Goal: Information Seeking & Learning: Learn about a topic

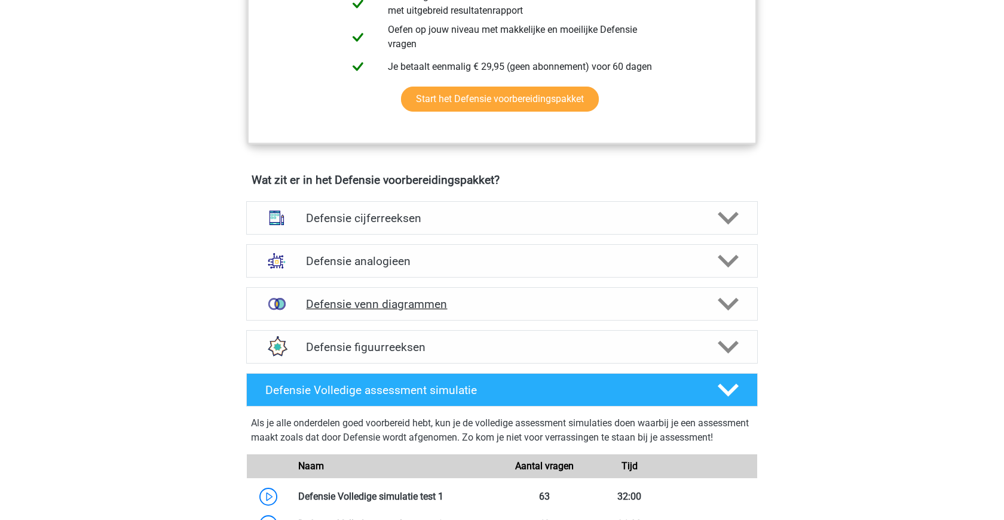
scroll to position [734, 0]
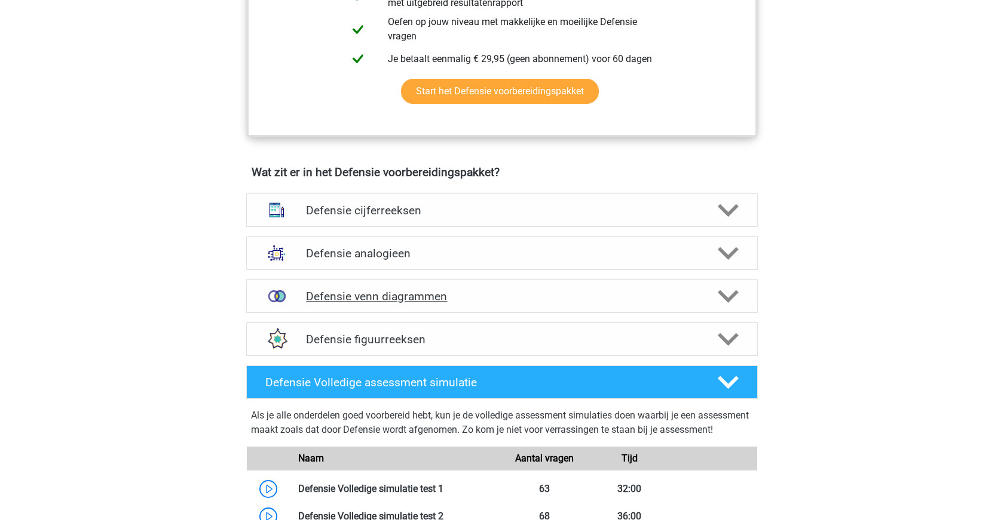
click at [499, 300] on h4 "Defensie venn diagrammen" at bounding box center [501, 297] width 391 height 14
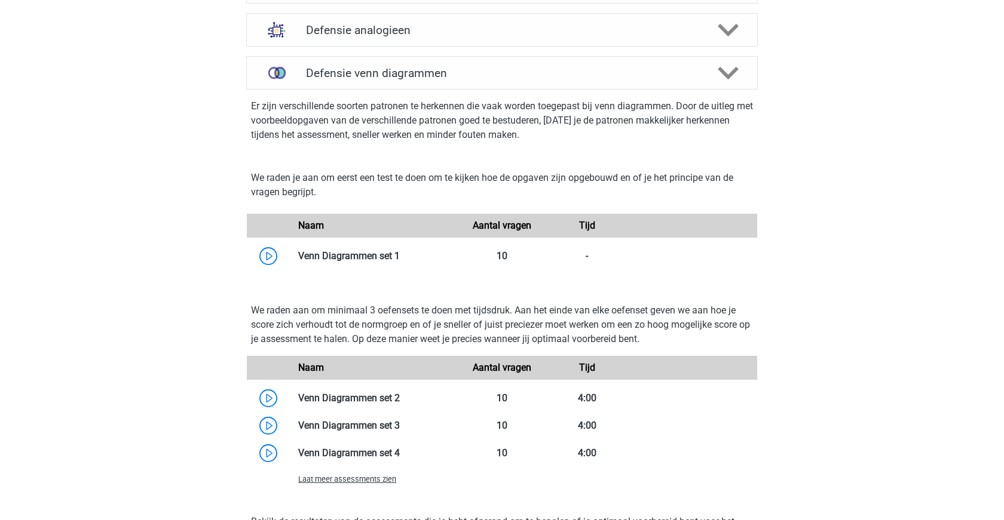
scroll to position [958, 0]
click at [400, 253] on link at bounding box center [400, 255] width 0 height 11
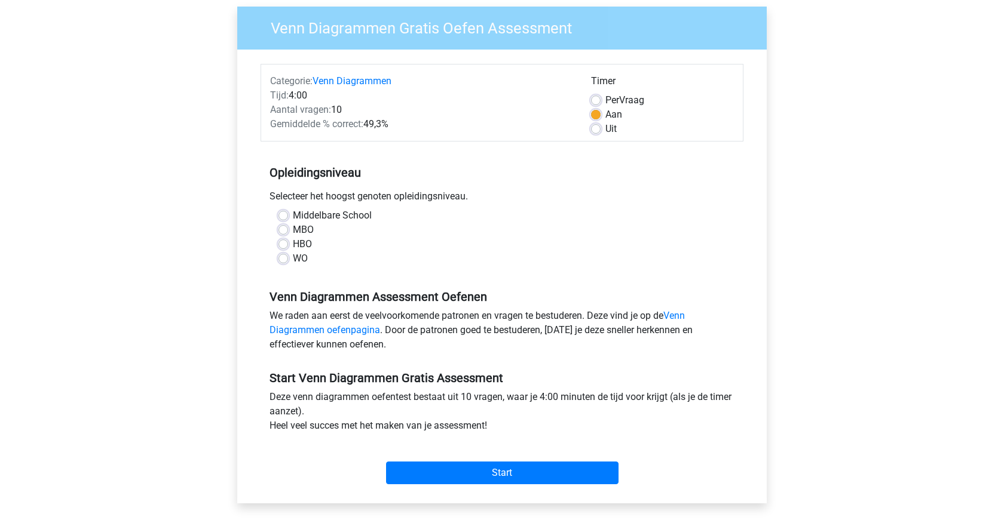
scroll to position [93, 0]
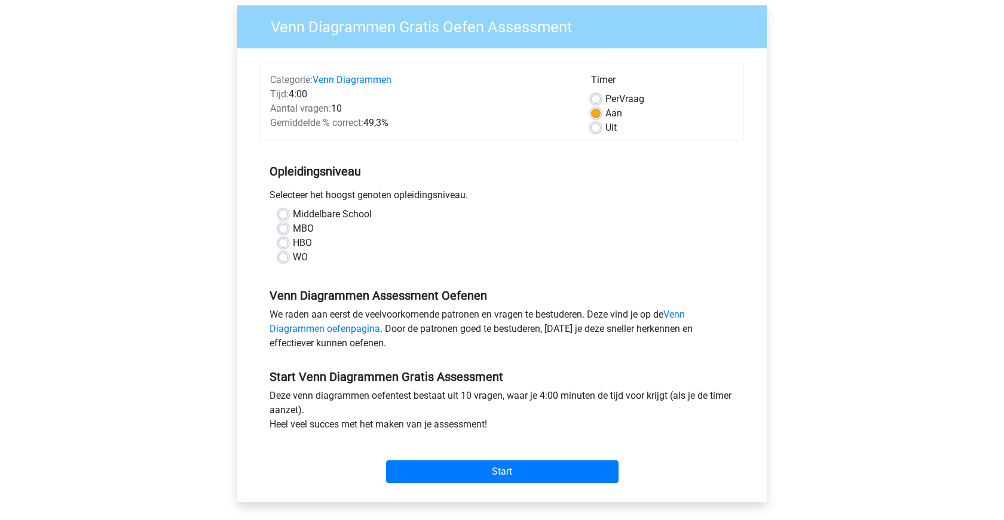
click at [304, 242] on label "HBO" at bounding box center [302, 243] width 19 height 14
click at [288, 242] on input "HBO" at bounding box center [283, 242] width 10 height 12
radio input "true"
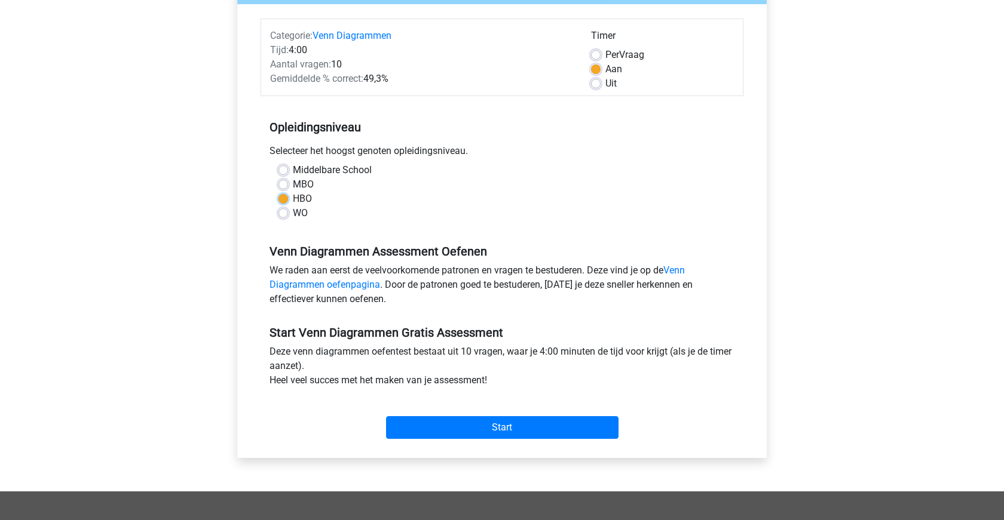
scroll to position [151, 0]
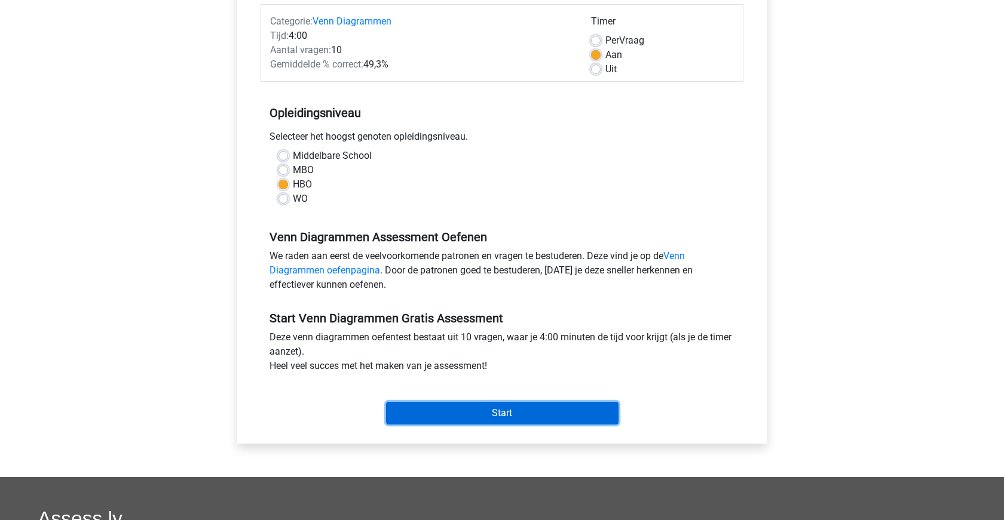
click at [464, 415] on input "Start" at bounding box center [502, 413] width 232 height 23
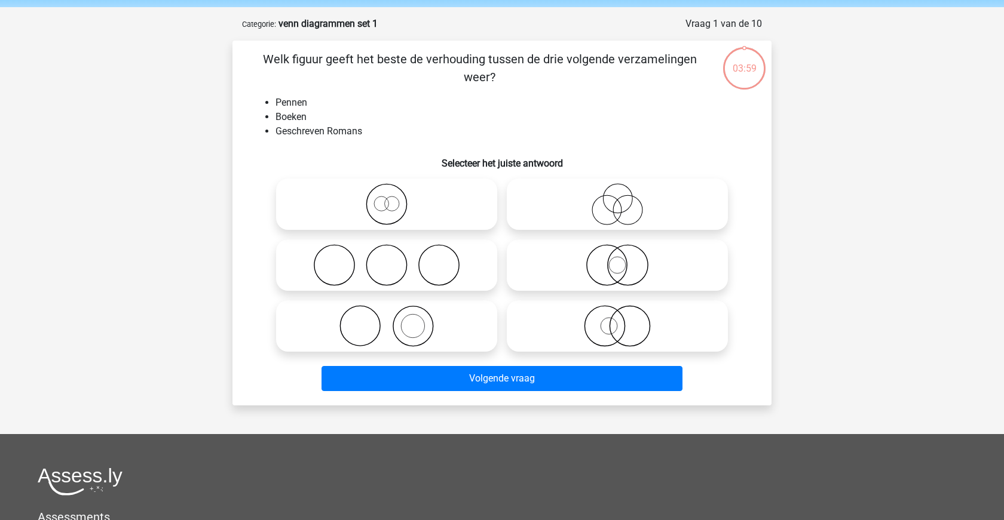
scroll to position [35, 0]
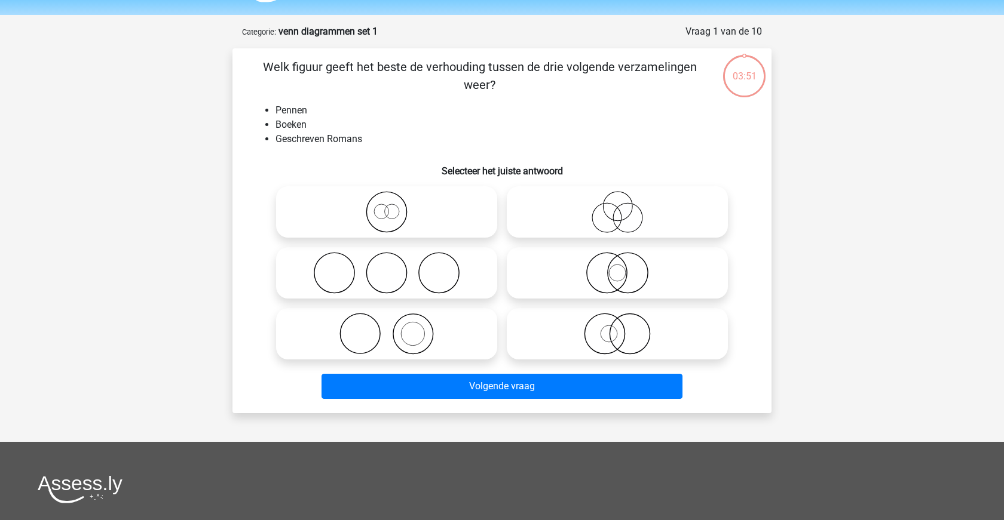
click at [414, 340] on icon at bounding box center [387, 334] width 212 height 42
click at [394, 328] on input "radio" at bounding box center [391, 324] width 8 height 8
radio input "true"
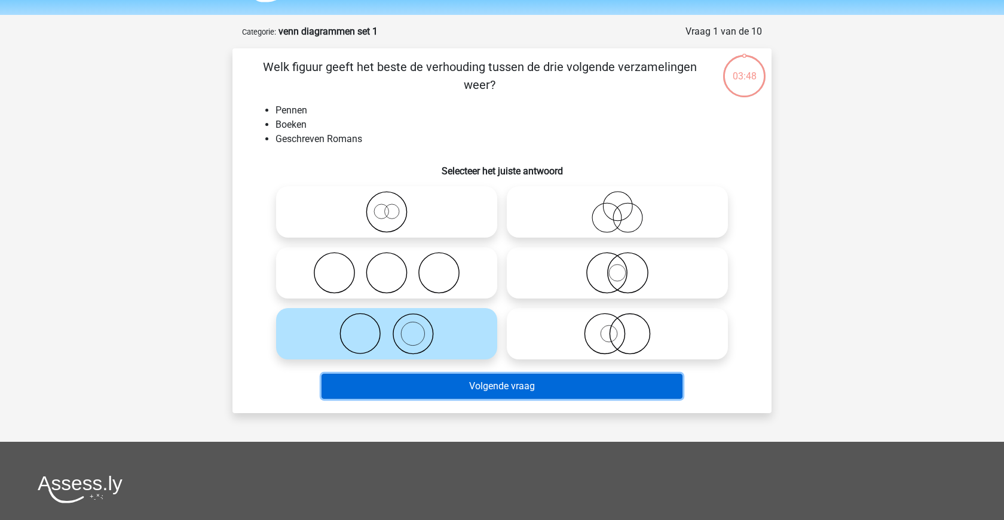
click at [507, 386] on button "Volgende vraag" at bounding box center [501, 386] width 361 height 25
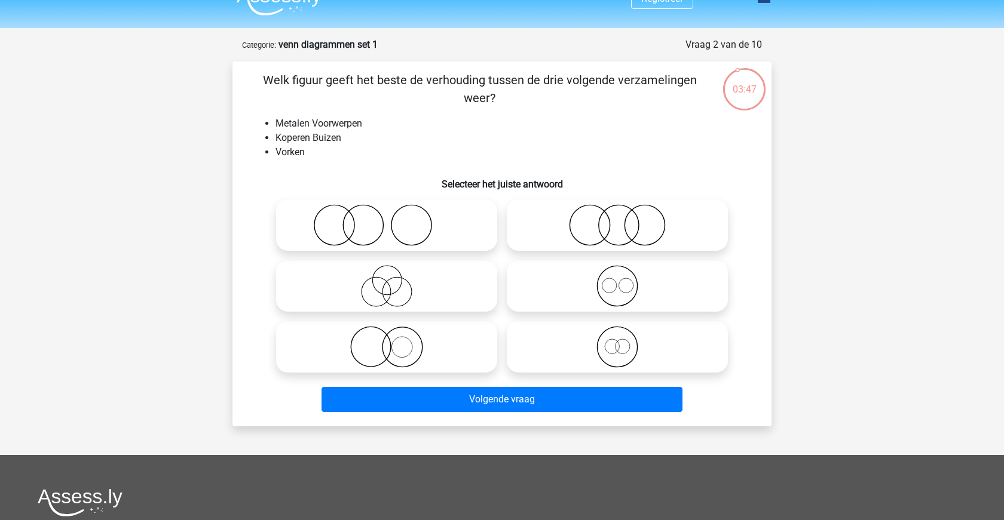
scroll to position [0, 0]
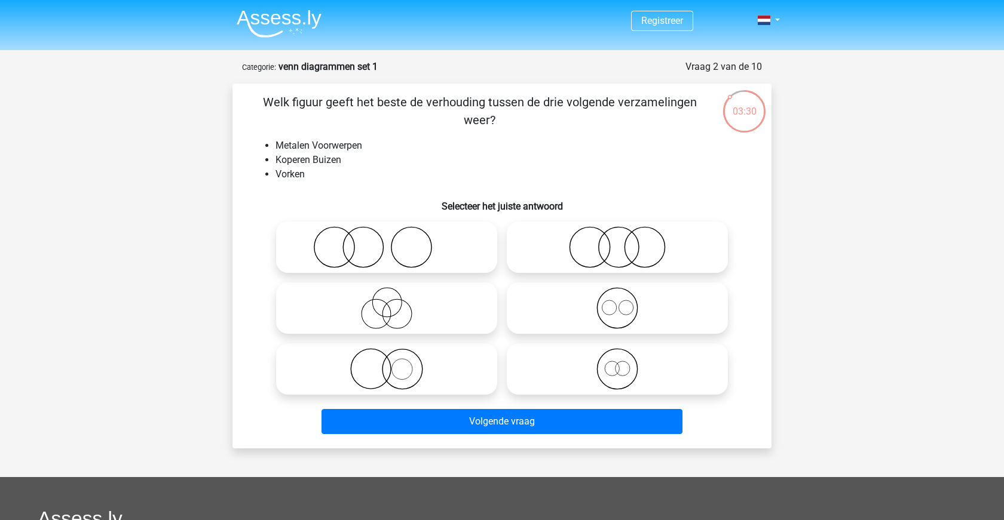
click at [361, 252] on icon at bounding box center [387, 247] width 212 height 42
click at [387, 241] on input "radio" at bounding box center [391, 238] width 8 height 8
radio input "true"
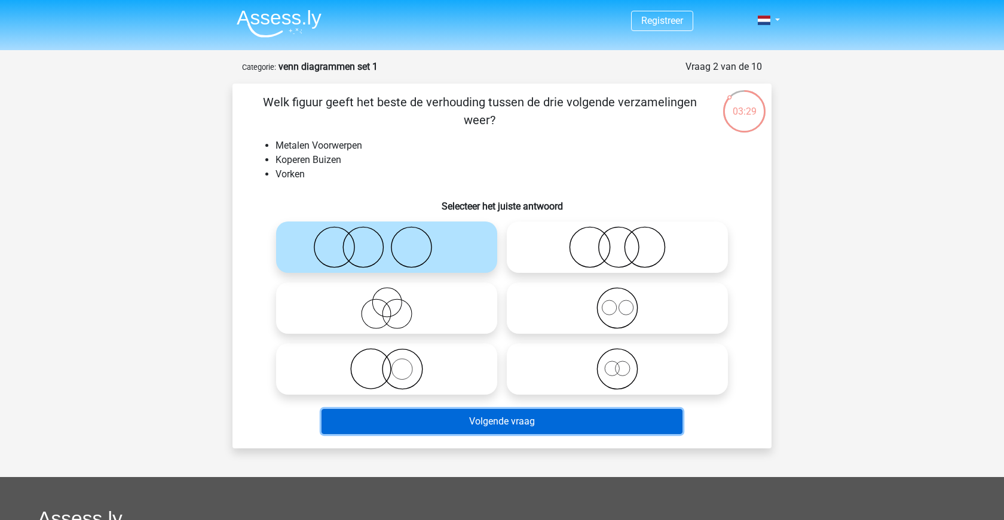
click at [498, 431] on button "Volgende vraag" at bounding box center [501, 421] width 361 height 25
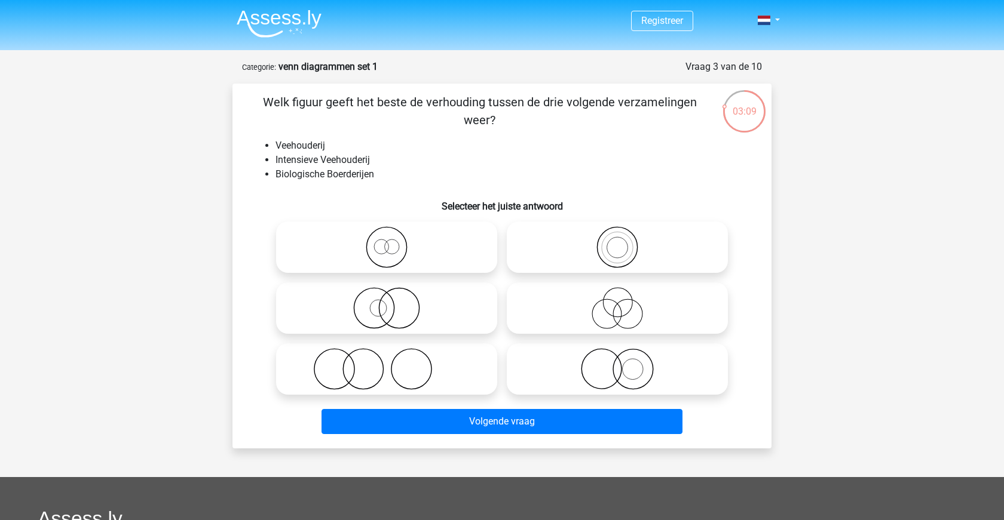
click at [589, 316] on icon at bounding box center [617, 308] width 212 height 42
click at [617, 302] on input "radio" at bounding box center [621, 299] width 8 height 8
radio input "true"
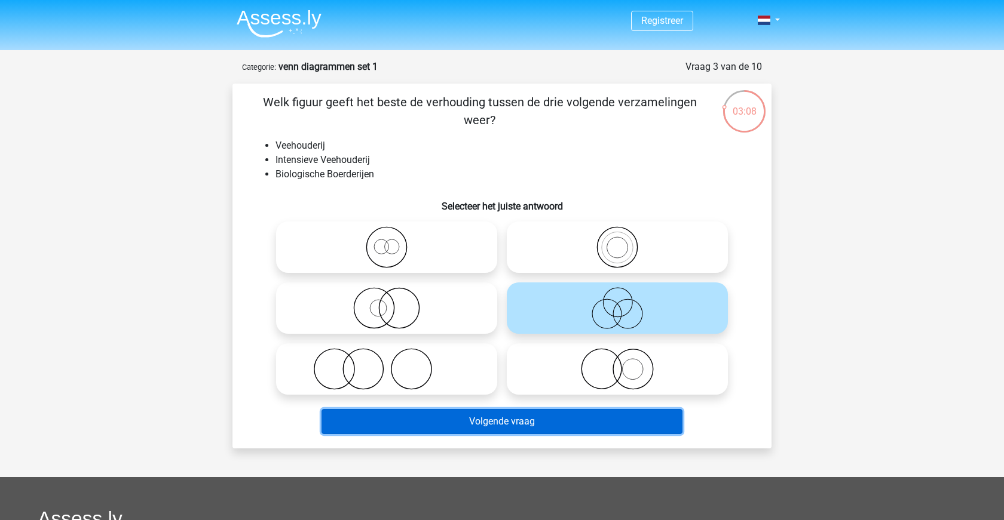
click at [552, 431] on button "Volgende vraag" at bounding box center [501, 421] width 361 height 25
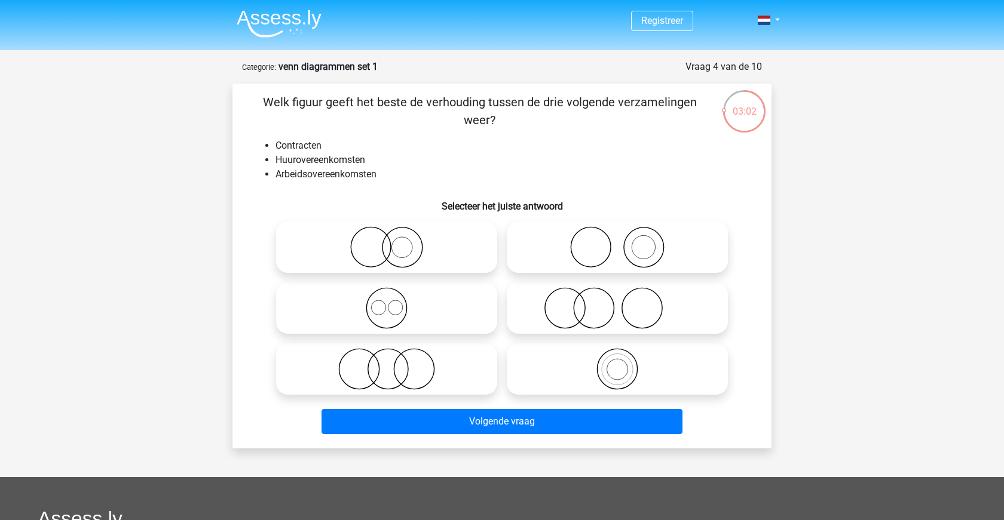
click at [375, 375] on icon at bounding box center [387, 369] width 212 height 42
click at [387, 363] on input "radio" at bounding box center [391, 360] width 8 height 8
radio input "true"
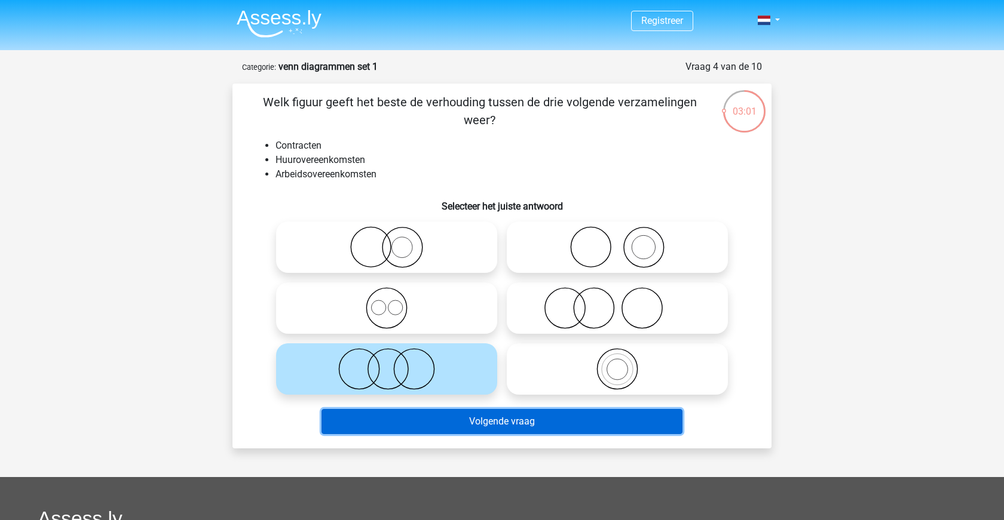
click at [531, 423] on button "Volgende vraag" at bounding box center [501, 421] width 361 height 25
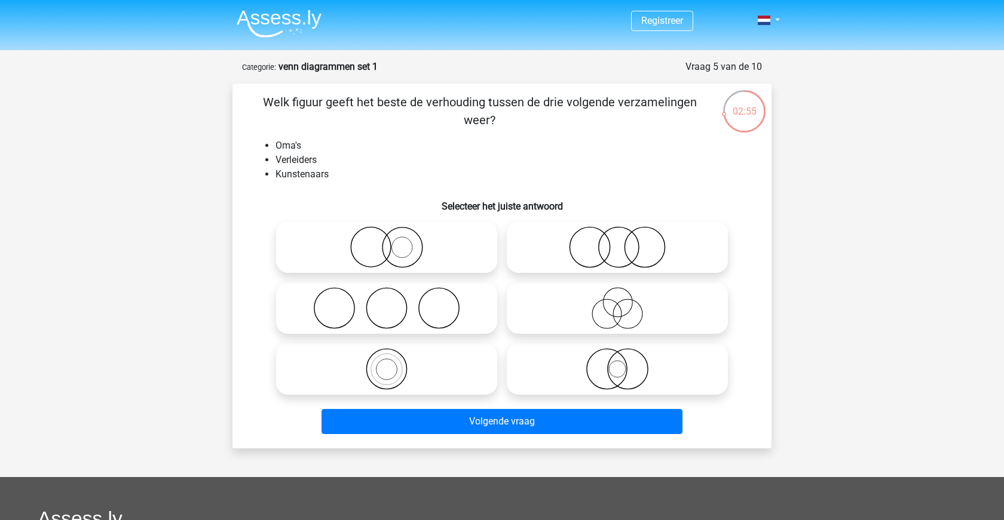
click at [587, 313] on icon at bounding box center [617, 308] width 212 height 42
click at [617, 302] on input "radio" at bounding box center [621, 299] width 8 height 8
radio input "true"
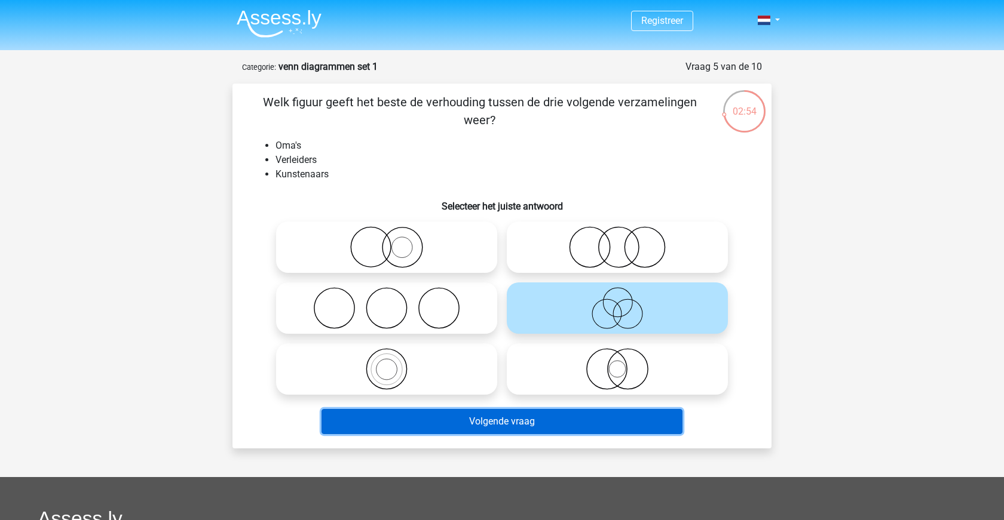
click at [551, 427] on button "Volgende vraag" at bounding box center [501, 421] width 361 height 25
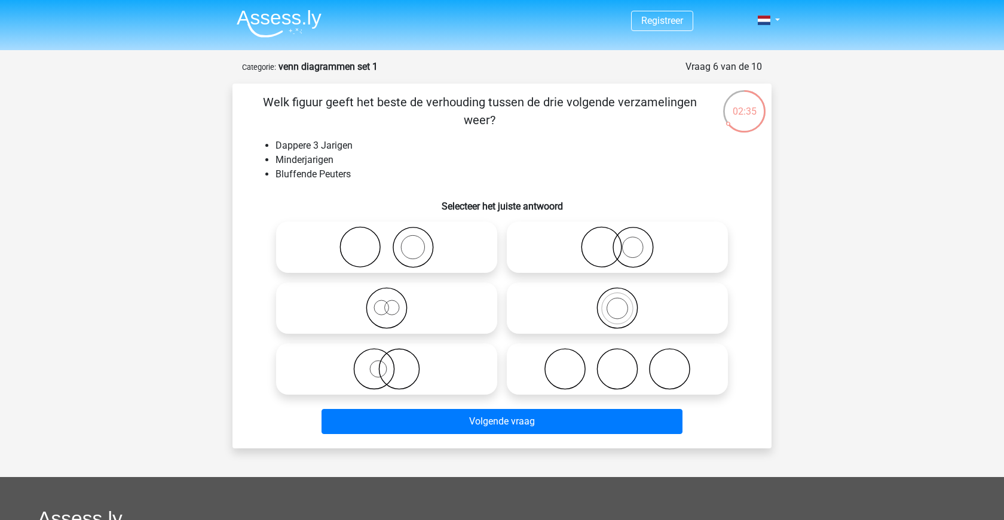
click at [409, 310] on icon at bounding box center [387, 308] width 212 height 42
click at [394, 302] on input "radio" at bounding box center [391, 299] width 8 height 8
radio input "true"
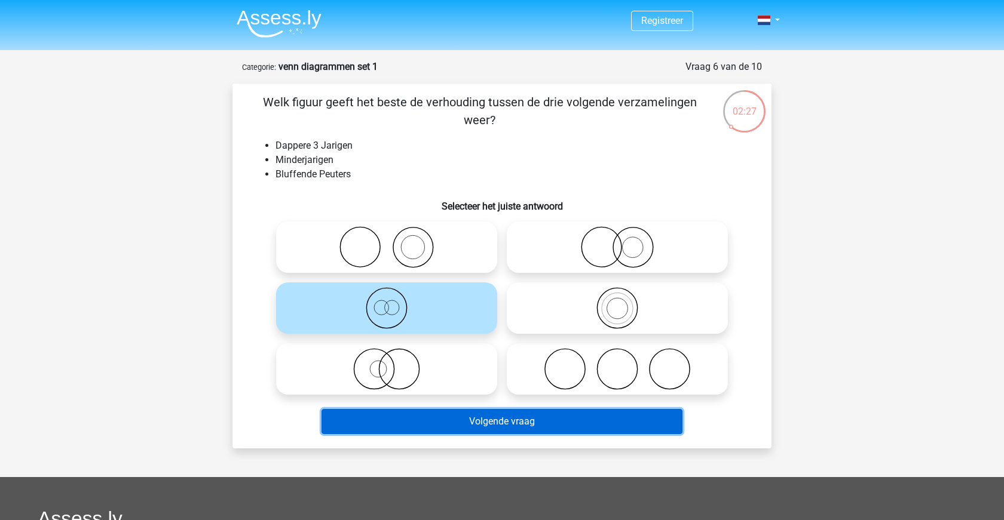
click at [538, 428] on button "Volgende vraag" at bounding box center [501, 421] width 361 height 25
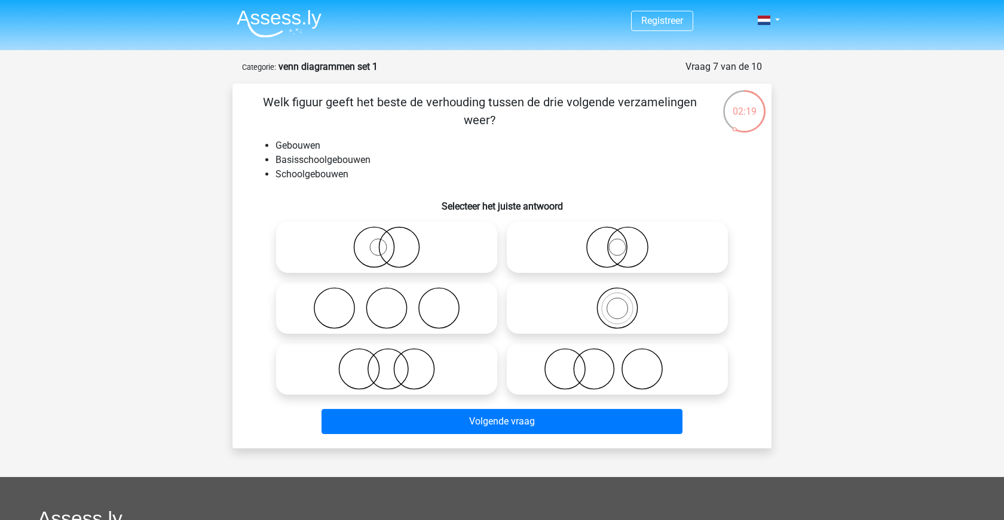
click at [445, 383] on icon at bounding box center [387, 369] width 212 height 42
click at [394, 363] on input "radio" at bounding box center [391, 360] width 8 height 8
radio input "true"
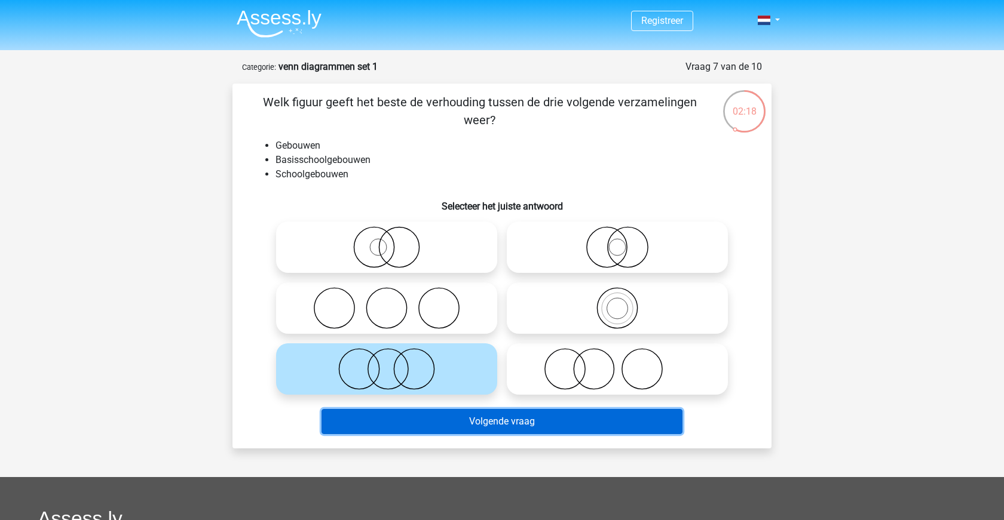
click at [487, 423] on button "Volgende vraag" at bounding box center [501, 421] width 361 height 25
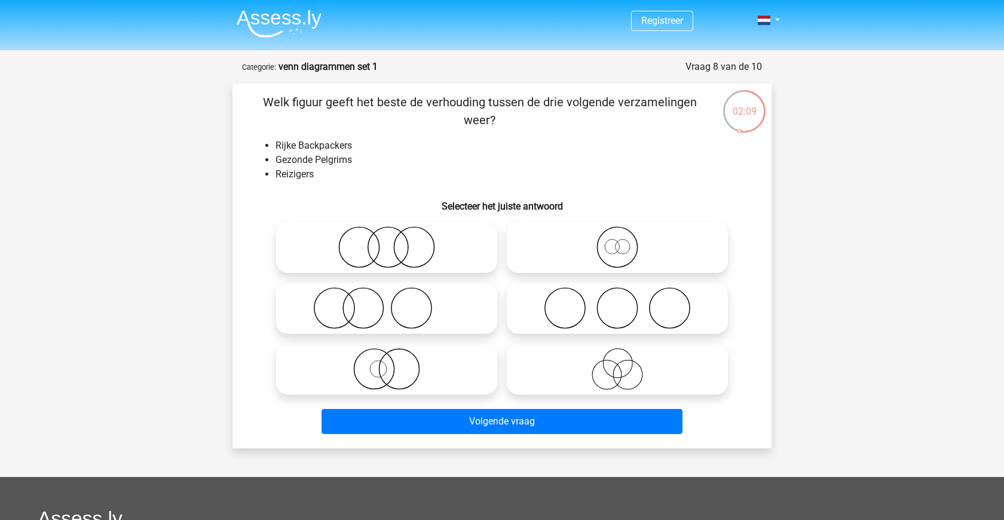
click at [385, 256] on icon at bounding box center [387, 247] width 212 height 42
click at [387, 241] on input "radio" at bounding box center [391, 238] width 8 height 8
radio input "true"
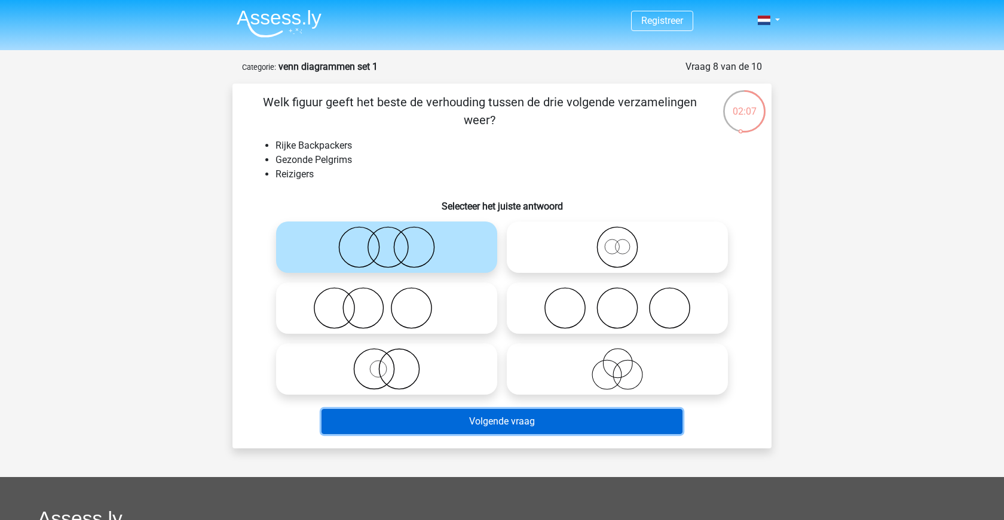
click at [464, 421] on button "Volgende vraag" at bounding box center [501, 421] width 361 height 25
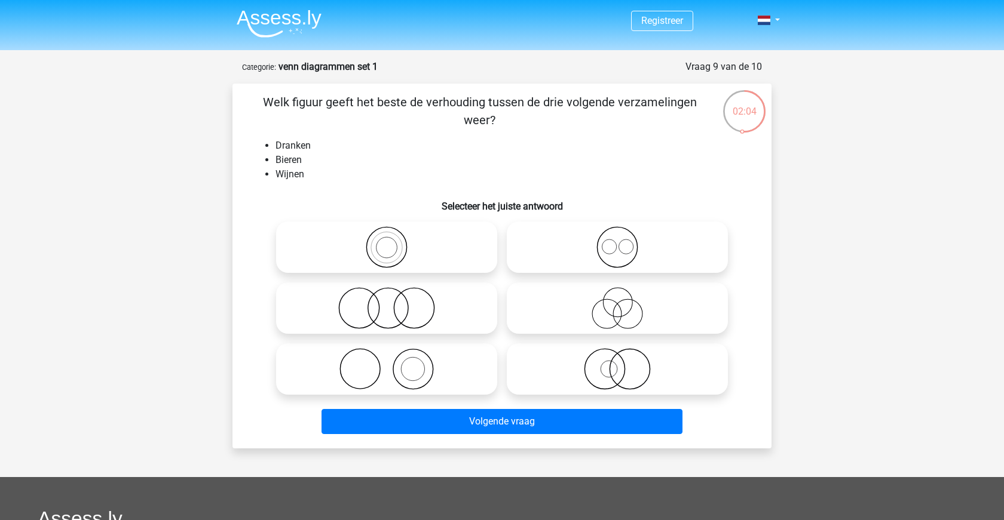
click at [622, 245] on icon at bounding box center [617, 247] width 212 height 42
click at [622, 241] on input "radio" at bounding box center [621, 238] width 8 height 8
radio input "true"
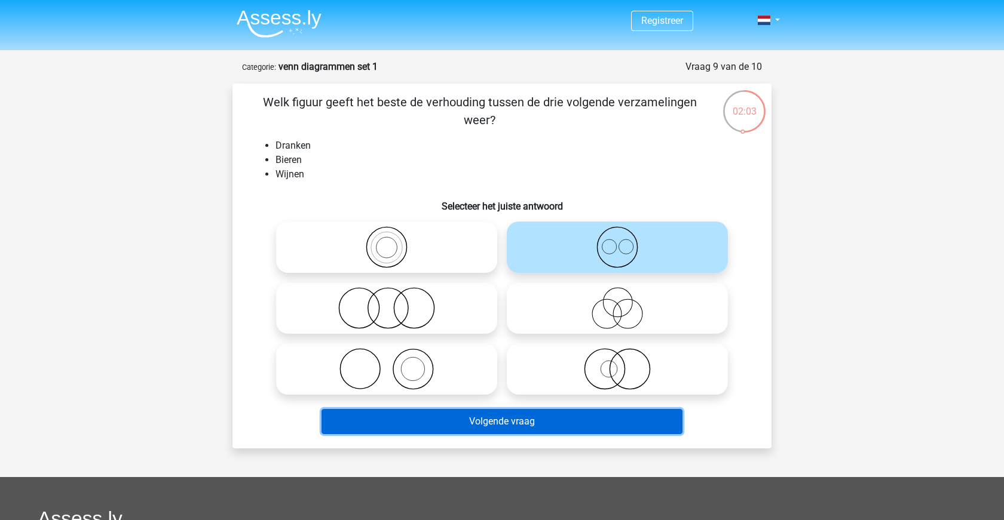
click at [545, 430] on button "Volgende vraag" at bounding box center [501, 421] width 361 height 25
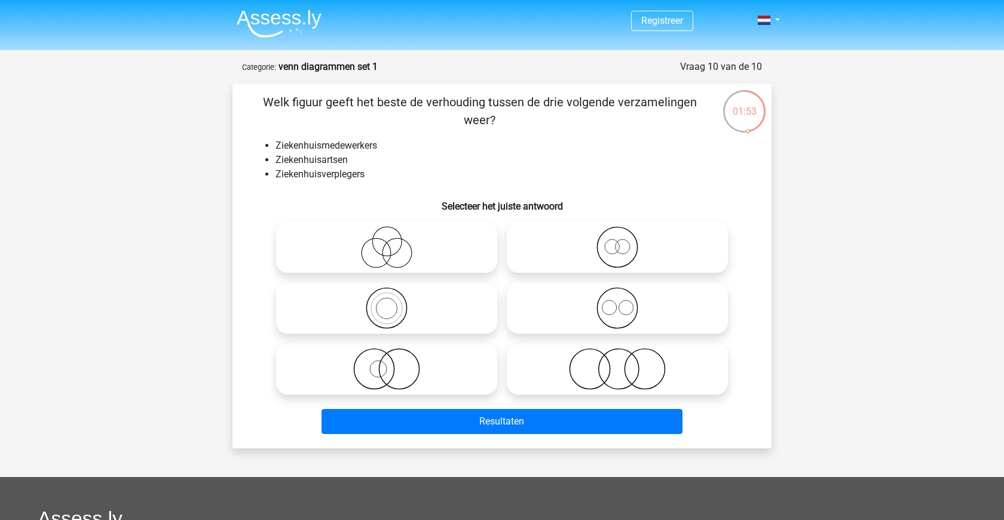
click at [621, 304] on icon at bounding box center [617, 308] width 212 height 42
click at [621, 302] on input "radio" at bounding box center [621, 299] width 8 height 8
radio input "true"
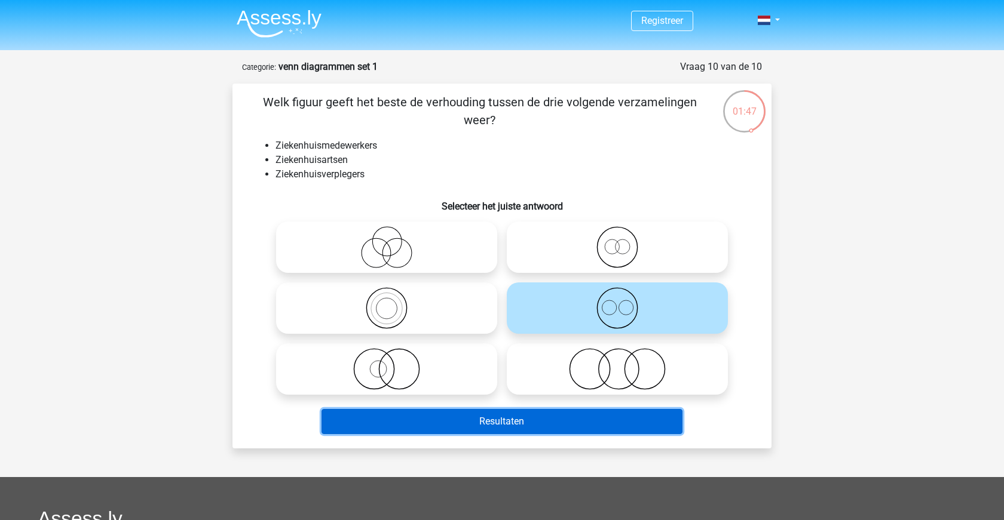
click at [570, 424] on button "Resultaten" at bounding box center [501, 421] width 361 height 25
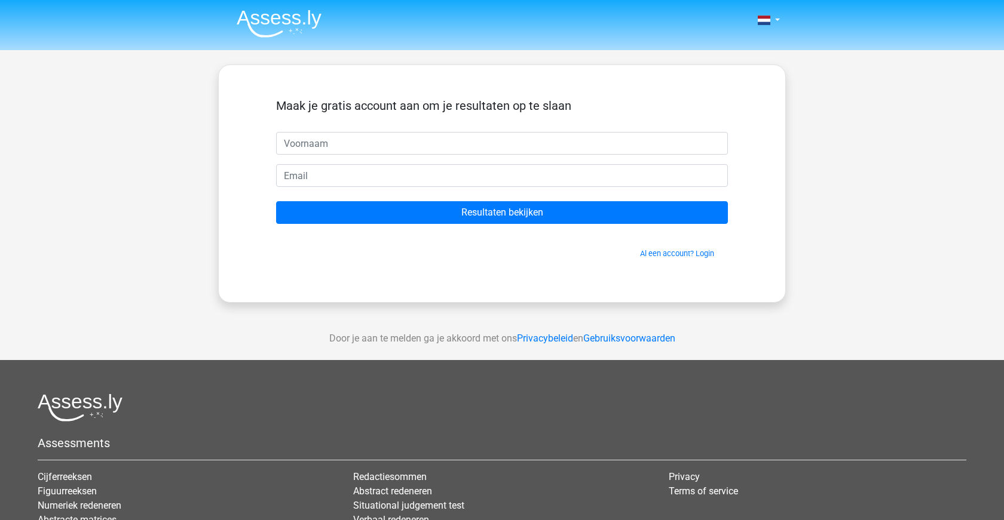
click at [576, 231] on form "Maak je gratis account aan om je resultaten op te slaan Resultaten bekijken Al …" at bounding box center [502, 179] width 452 height 161
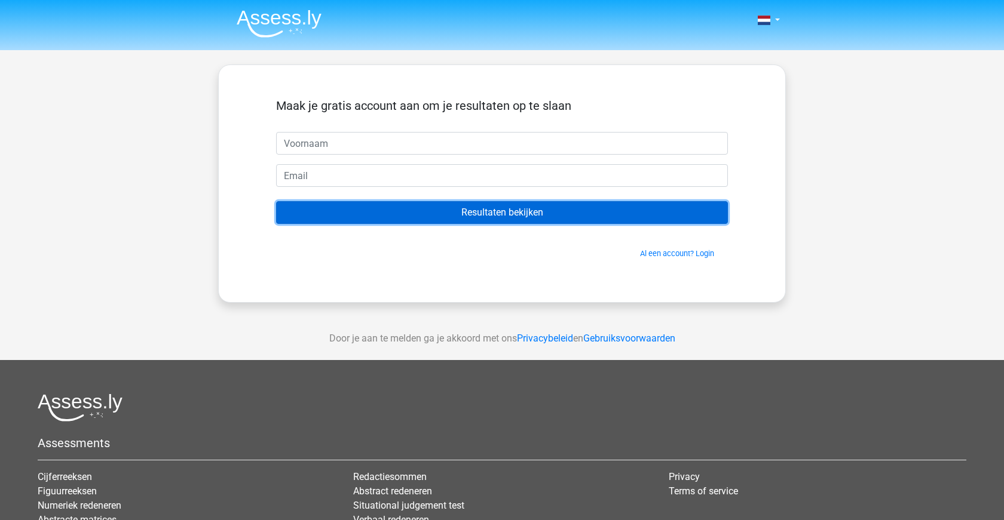
click at [575, 207] on input "Resultaten bekijken" at bounding box center [502, 212] width 452 height 23
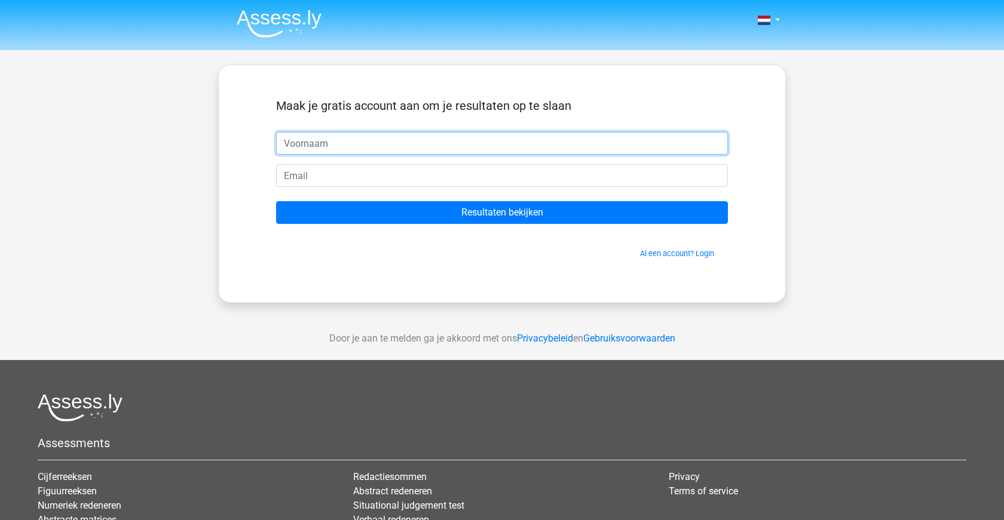
click at [510, 148] on input "text" at bounding box center [502, 143] width 452 height 23
type input "Chamali"
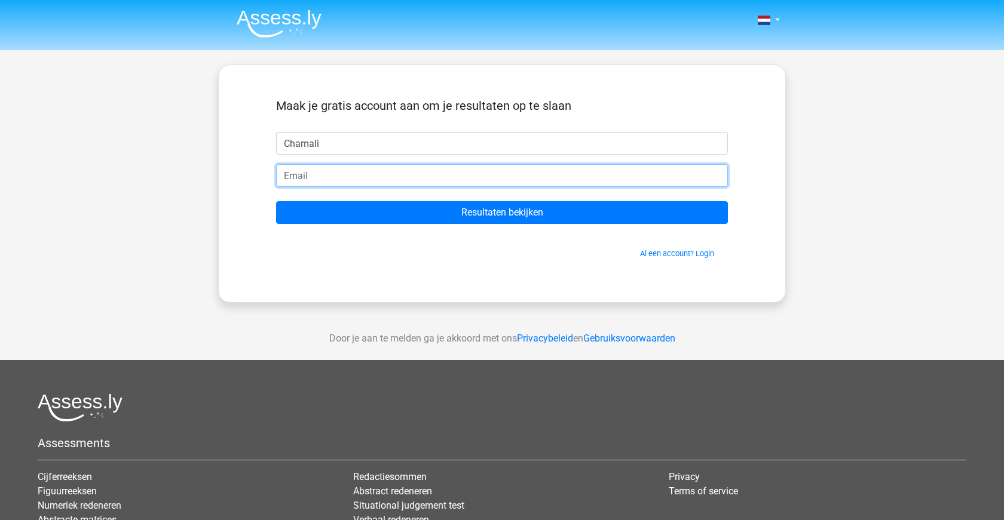
click at [458, 181] on input "email" at bounding box center [502, 175] width 452 height 23
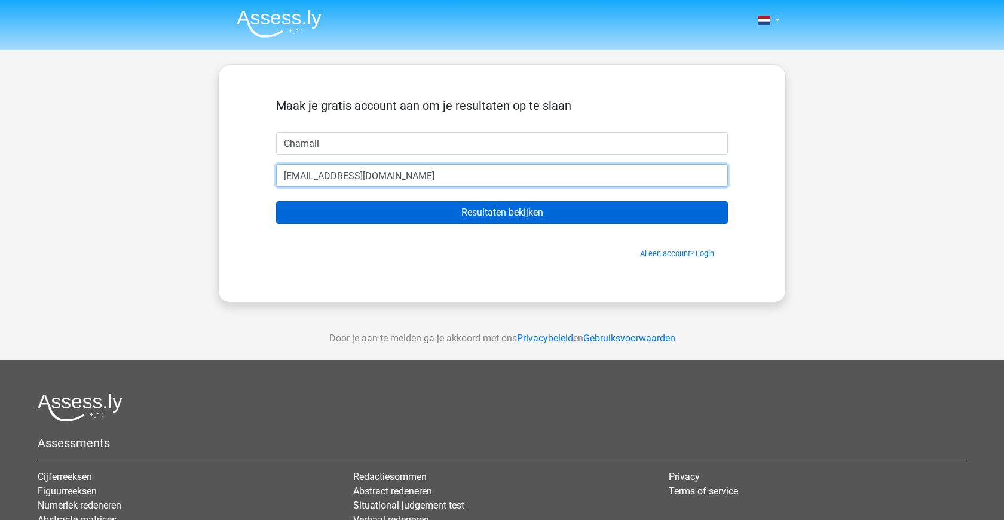
type input "chamali_d@hotmail.com"
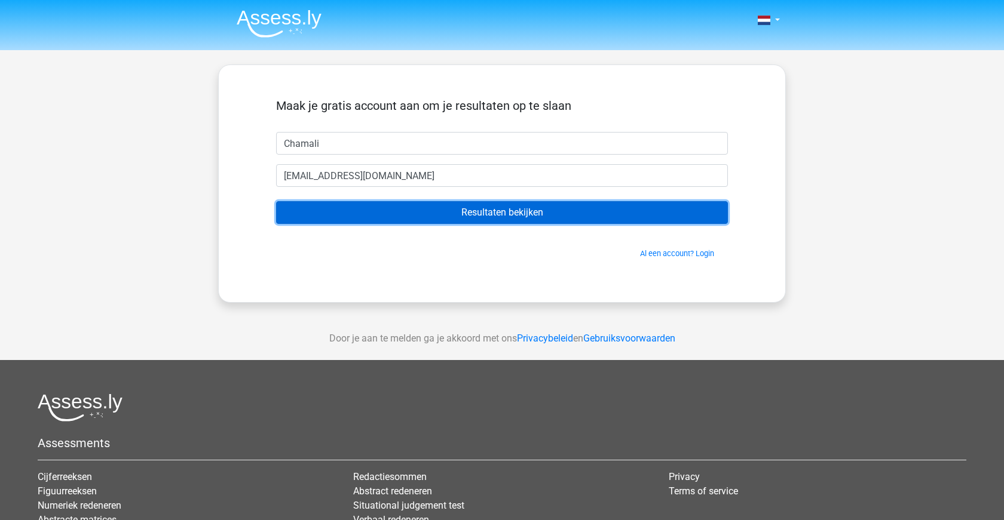
click at [522, 215] on input "Resultaten bekijken" at bounding box center [502, 212] width 452 height 23
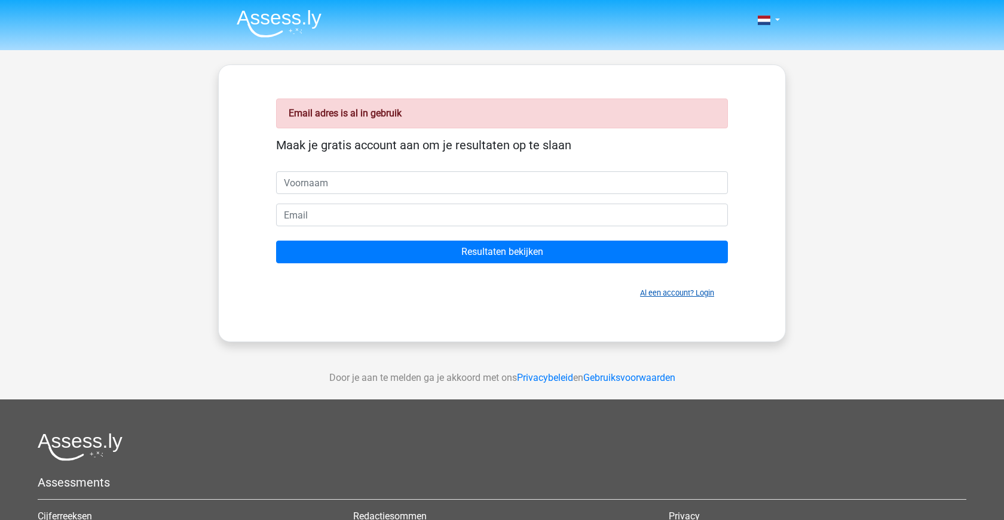
click at [666, 293] on link "Al een account? Login" at bounding box center [677, 293] width 74 height 9
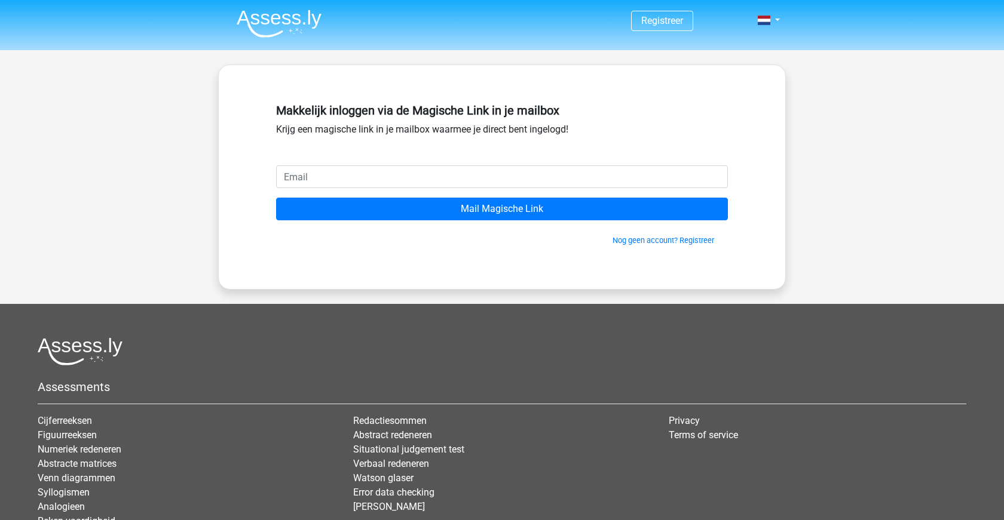
click at [522, 170] on input "email" at bounding box center [502, 177] width 452 height 23
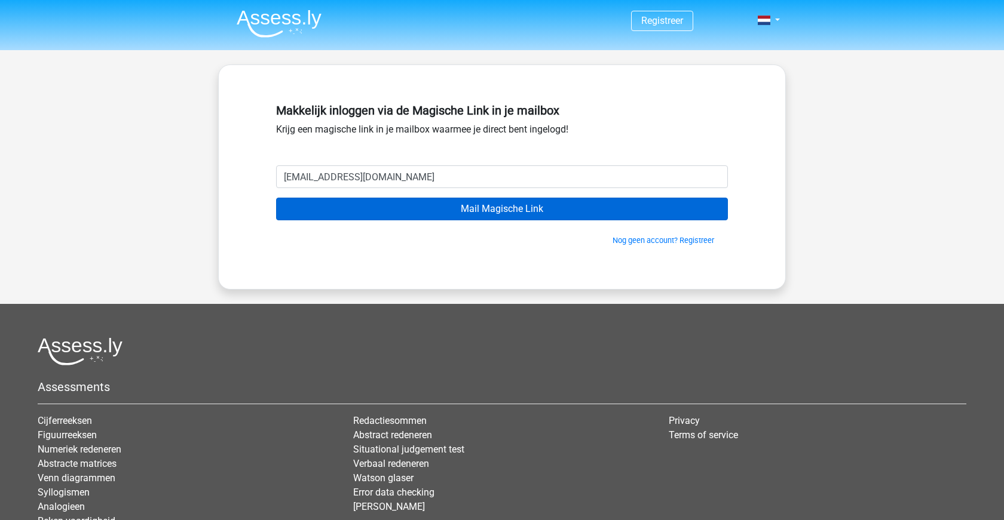
type input "[EMAIL_ADDRESS][DOMAIN_NAME]"
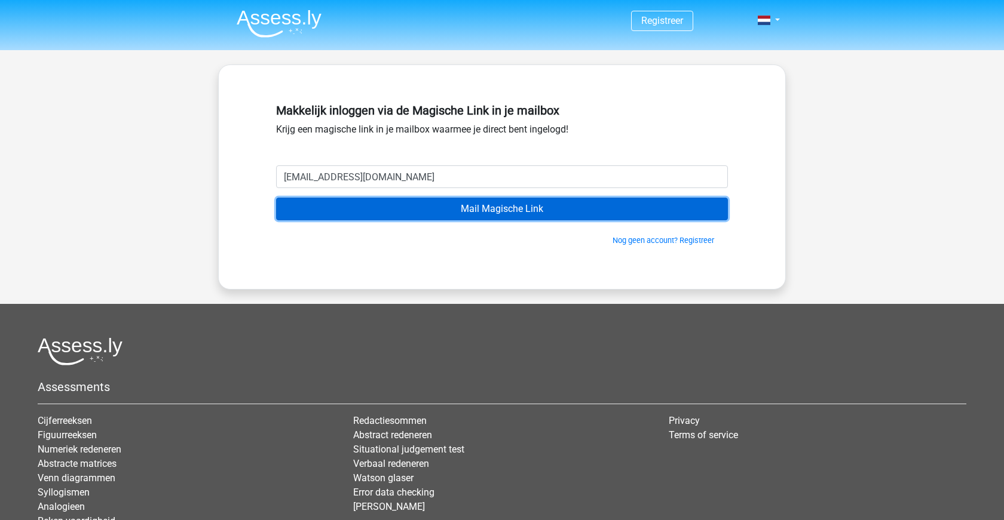
click at [523, 201] on input "Mail Magische Link" at bounding box center [502, 209] width 452 height 23
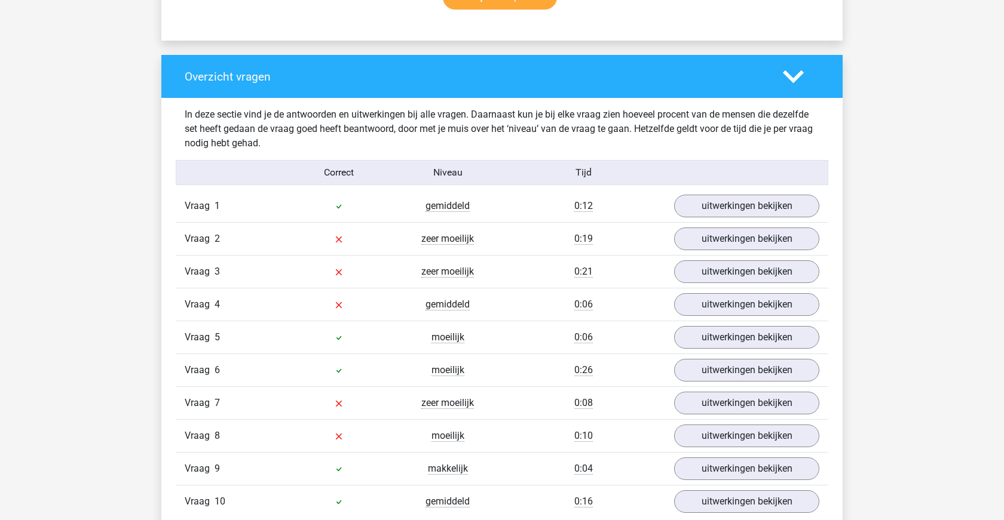
scroll to position [964, 0]
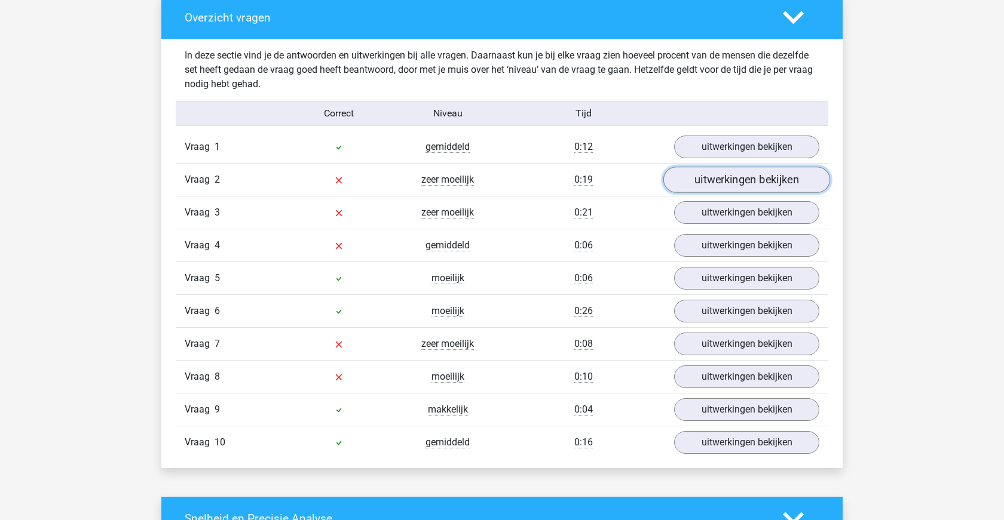
click at [729, 182] on link "uitwerkingen bekijken" at bounding box center [746, 180] width 167 height 26
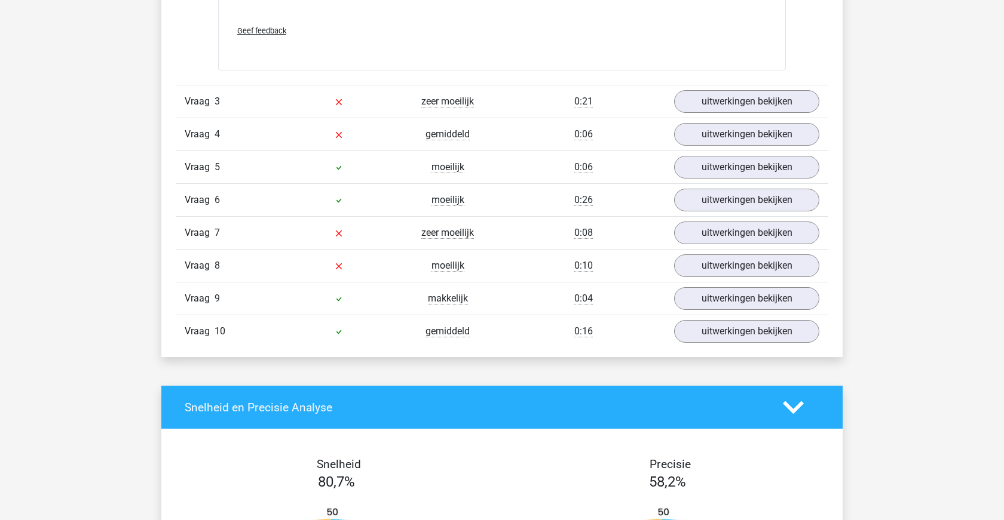
scroll to position [1561, 0]
click at [726, 101] on link "uitwerkingen bekijken" at bounding box center [746, 101] width 167 height 26
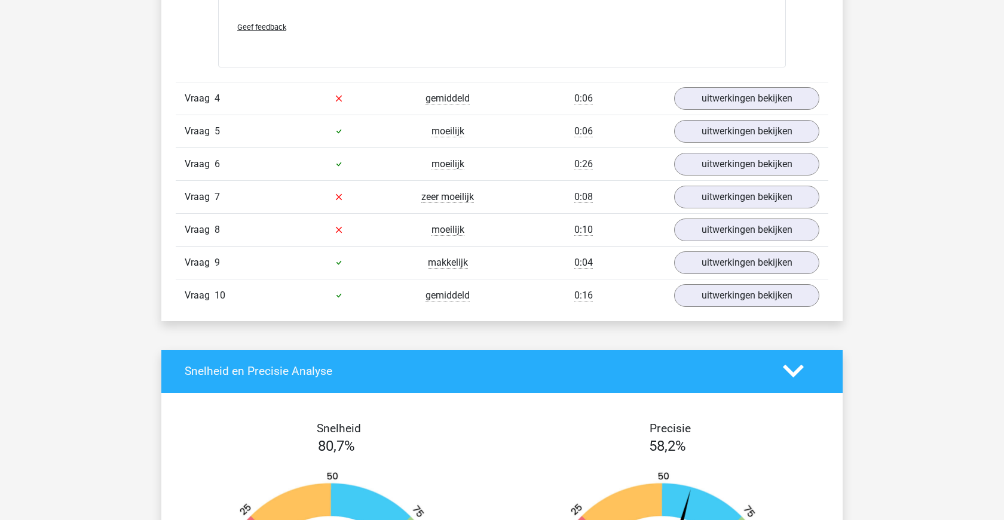
scroll to position [2374, 0]
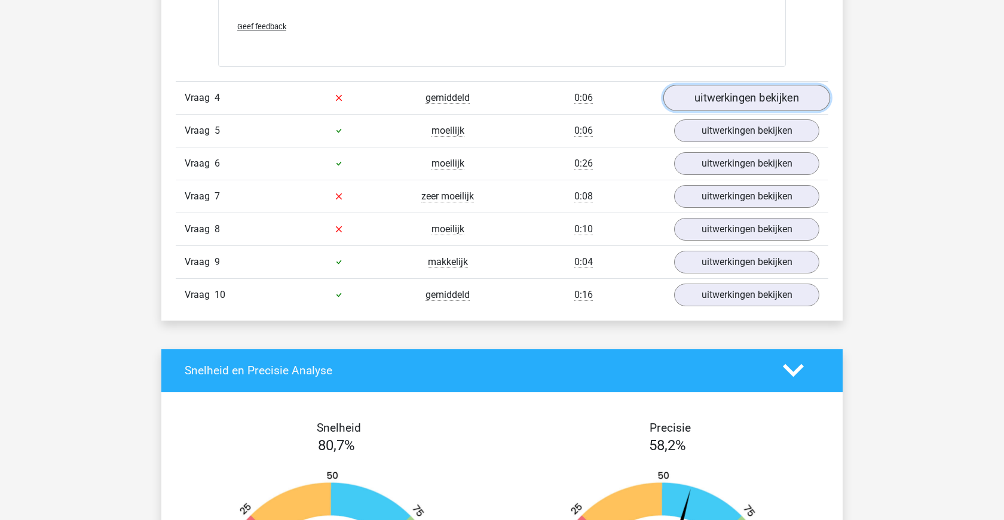
click at [697, 100] on link "uitwerkingen bekijken" at bounding box center [746, 98] width 167 height 26
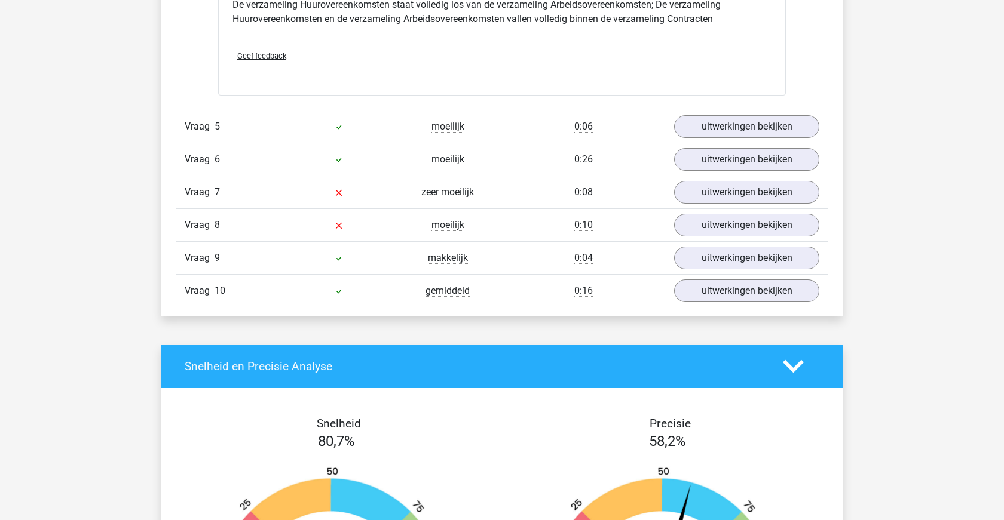
scroll to position [2836, 0]
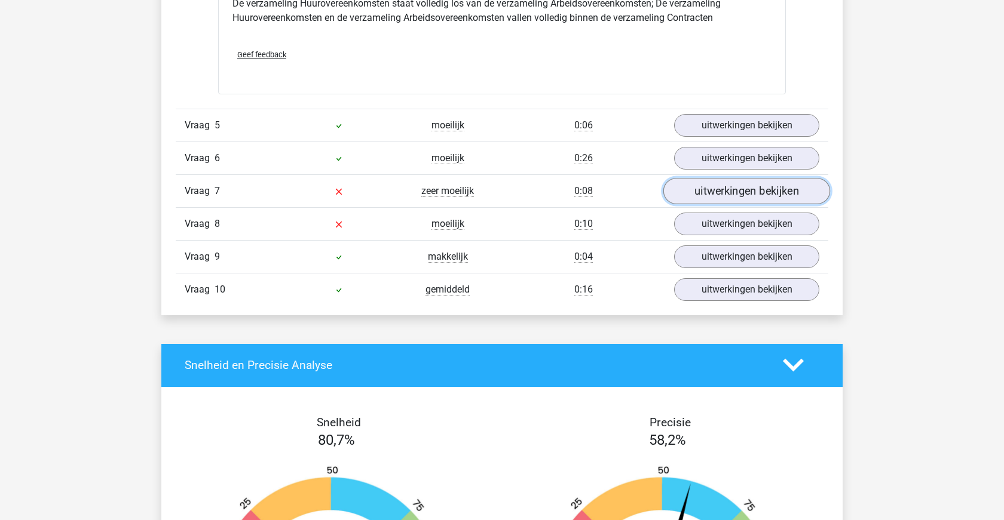
click at [703, 194] on link "uitwerkingen bekijken" at bounding box center [746, 191] width 167 height 26
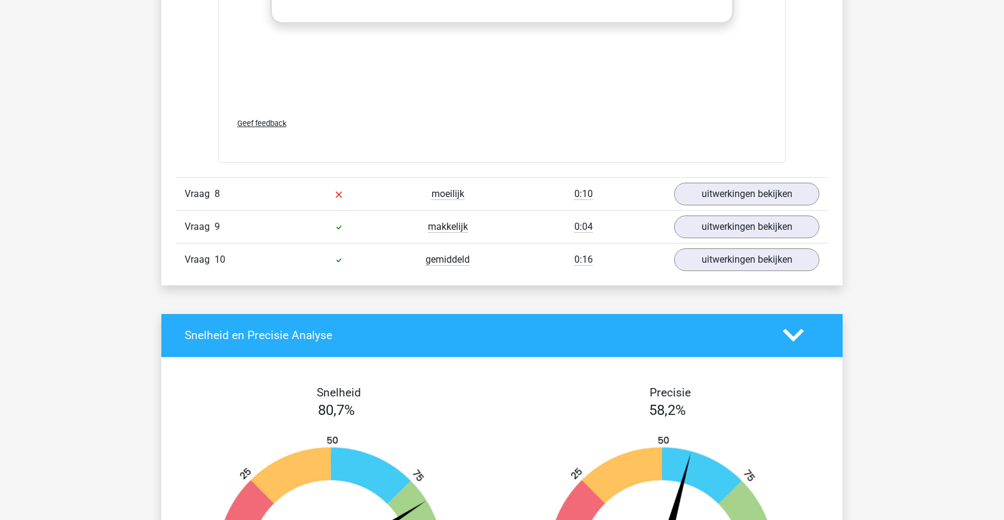
scroll to position [3659, 0]
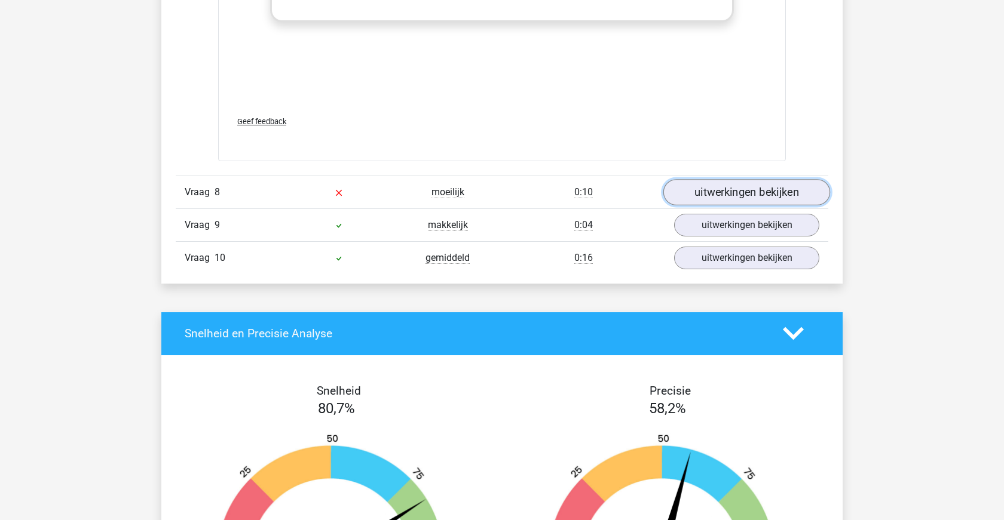
click at [707, 191] on link "uitwerkingen bekijken" at bounding box center [746, 192] width 167 height 26
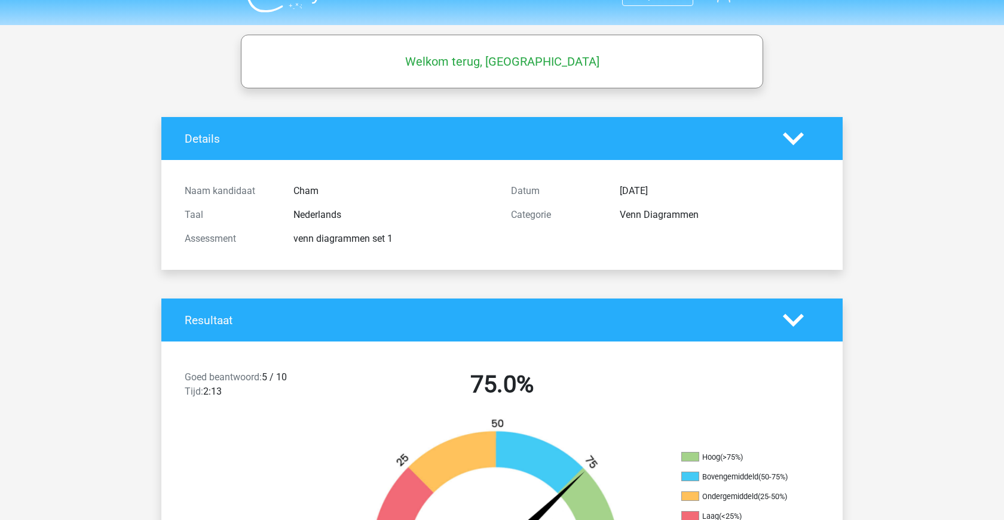
scroll to position [0, 0]
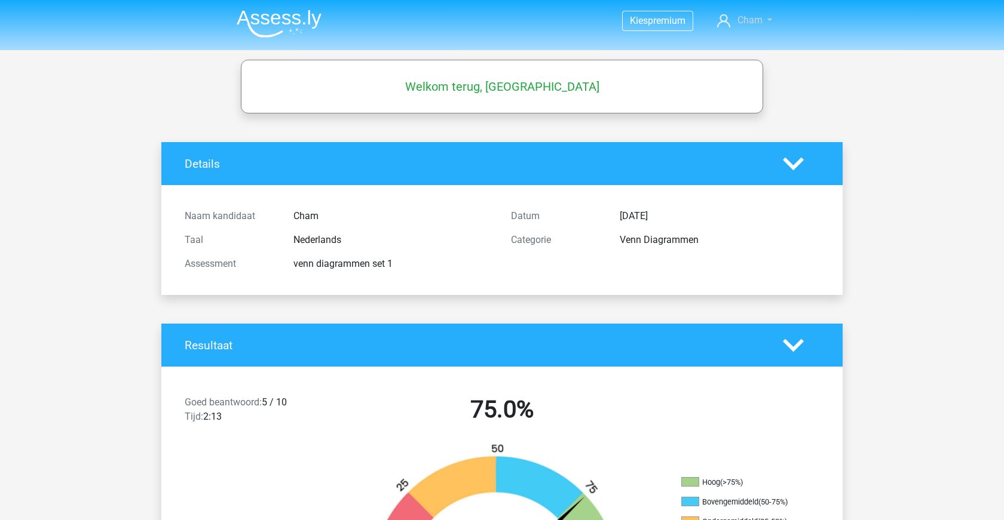
click at [764, 20] on link "Cham" at bounding box center [744, 20] width 65 height 14
click at [455, 325] on div "Resultaat" at bounding box center [501, 345] width 681 height 43
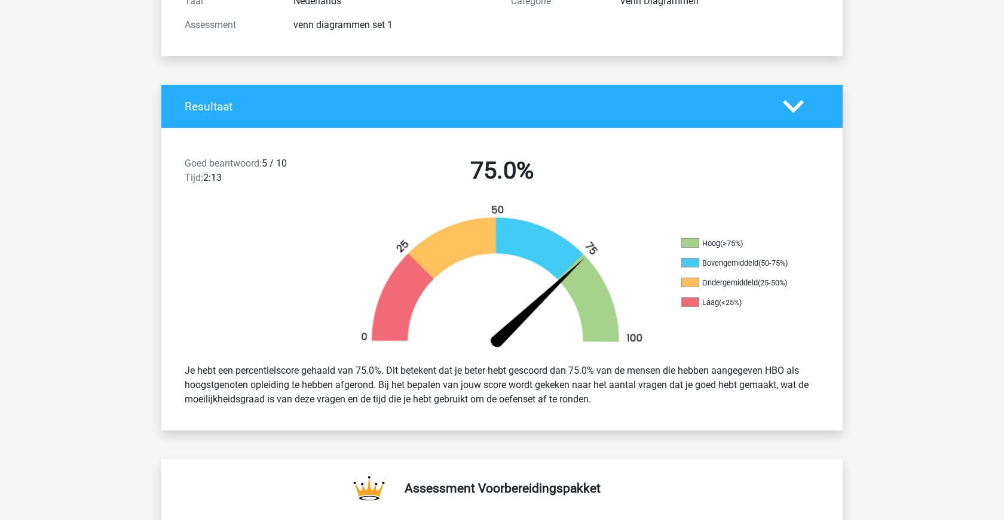
scroll to position [233, 0]
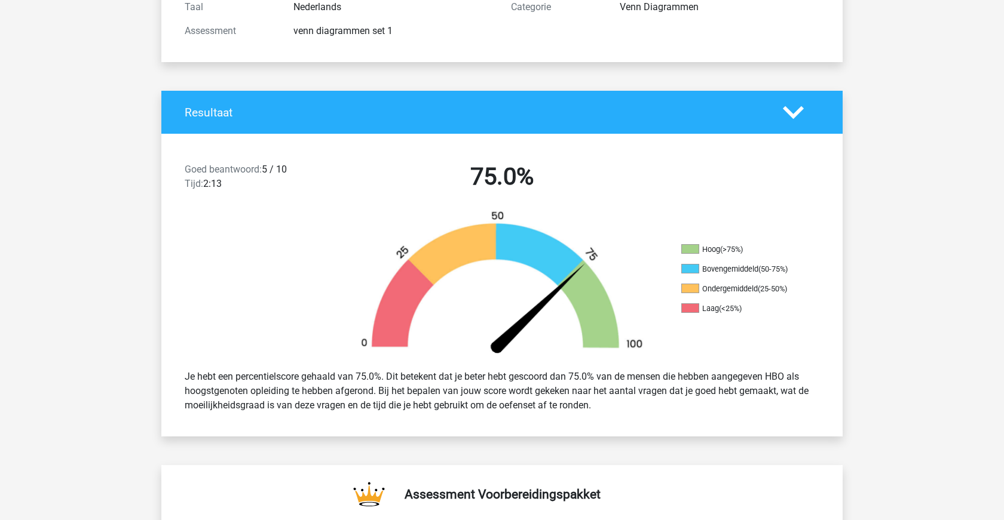
click at [793, 115] on polygon at bounding box center [793, 112] width 21 height 13
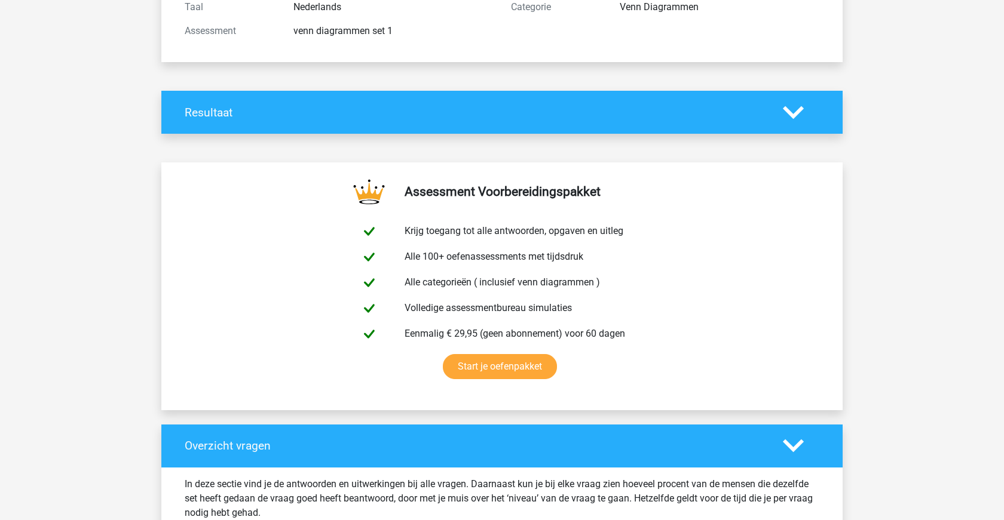
click at [793, 118] on icon at bounding box center [793, 112] width 21 height 21
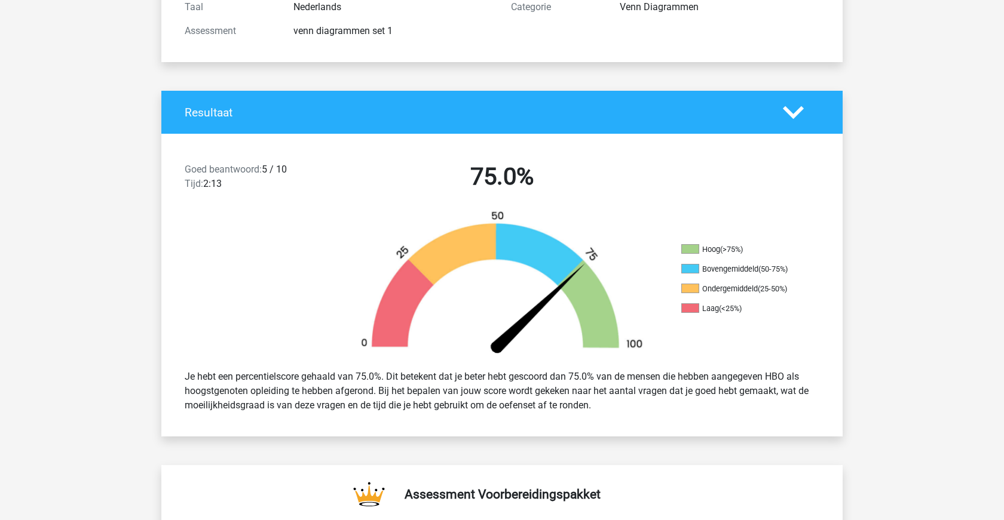
click at [792, 115] on polygon at bounding box center [793, 112] width 21 height 13
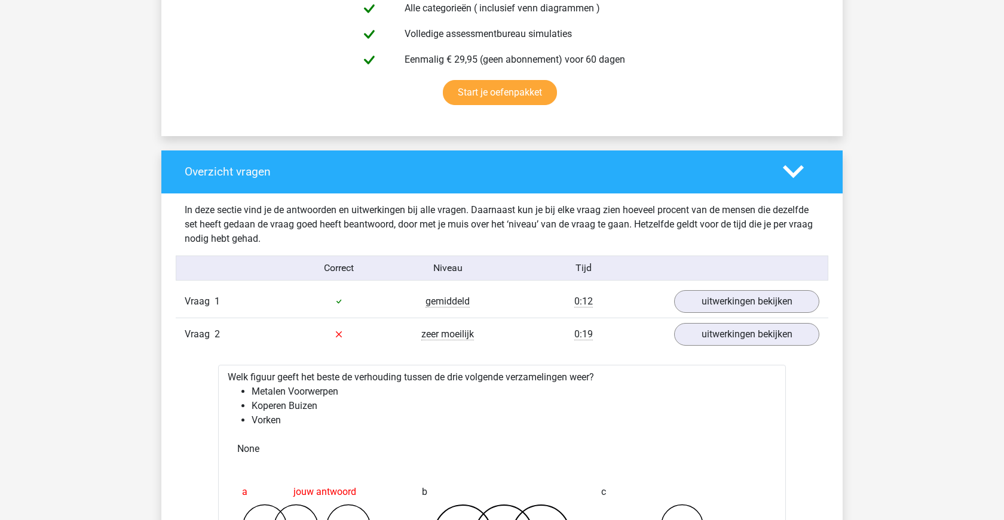
scroll to position [525, 0]
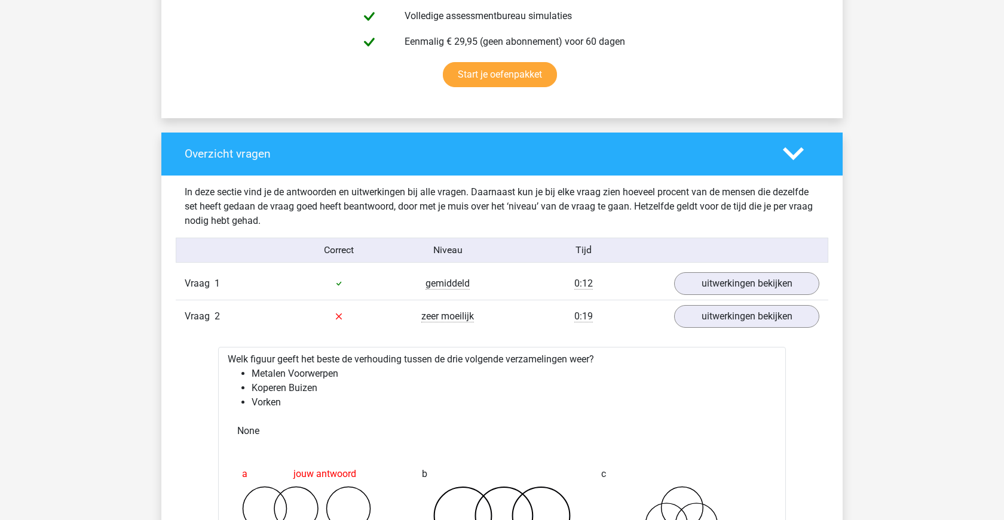
click at [798, 155] on icon at bounding box center [793, 153] width 21 height 21
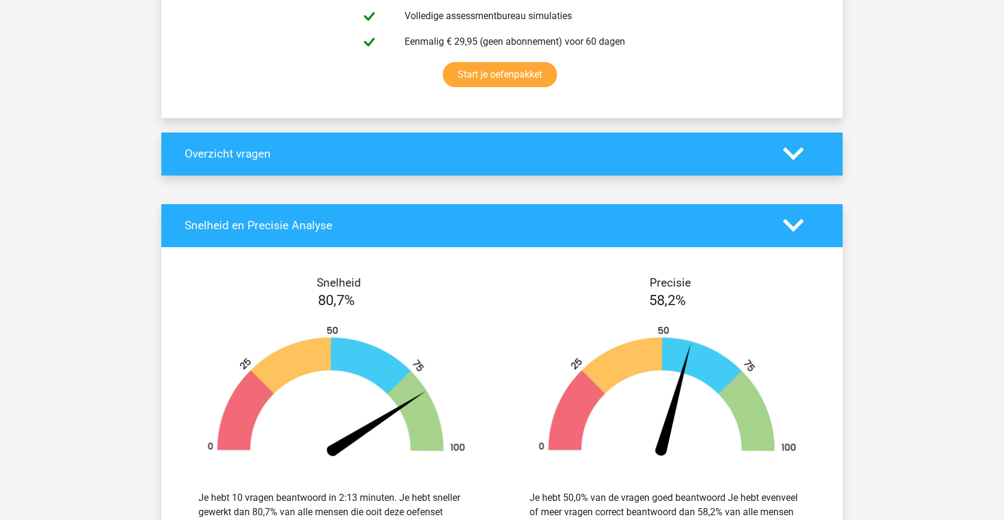
click at [794, 231] on icon at bounding box center [793, 225] width 21 height 21
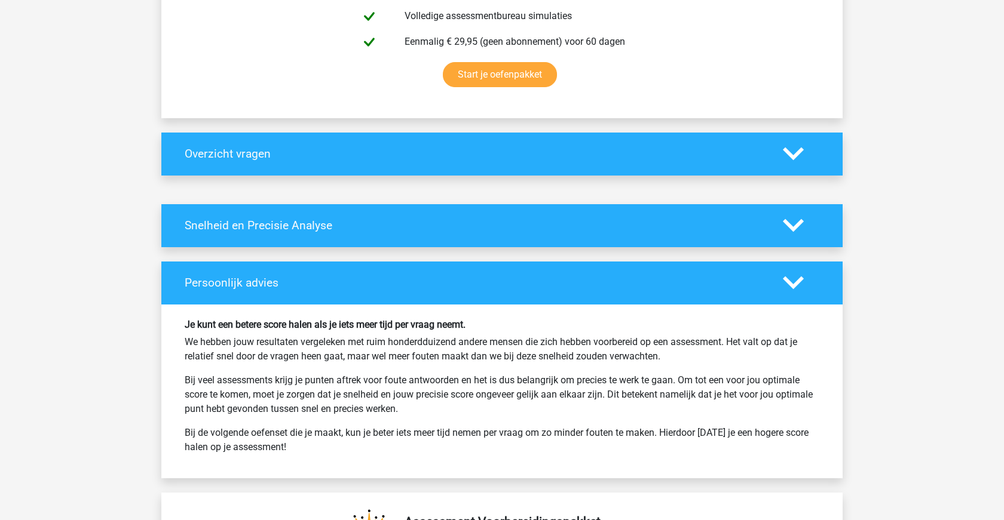
click at [799, 287] on icon at bounding box center [793, 282] width 21 height 21
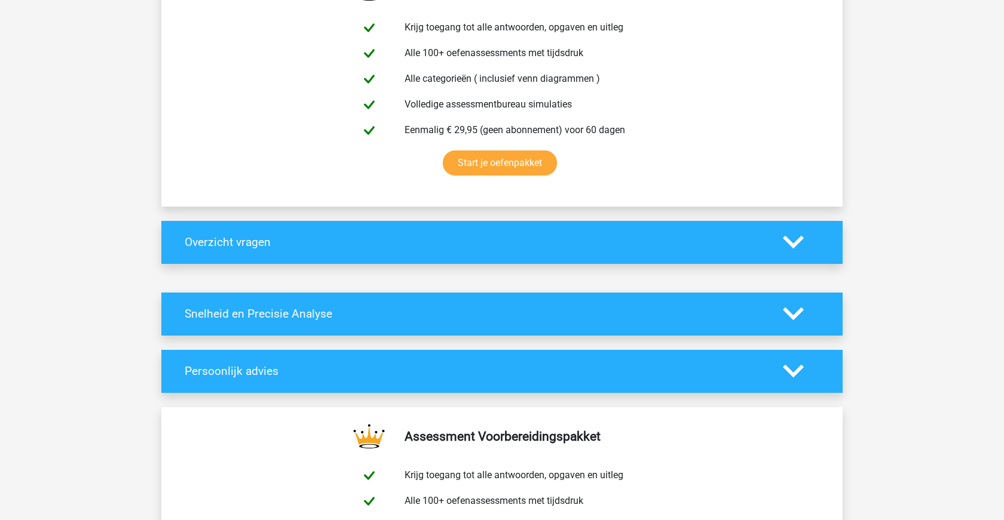
scroll to position [0, 0]
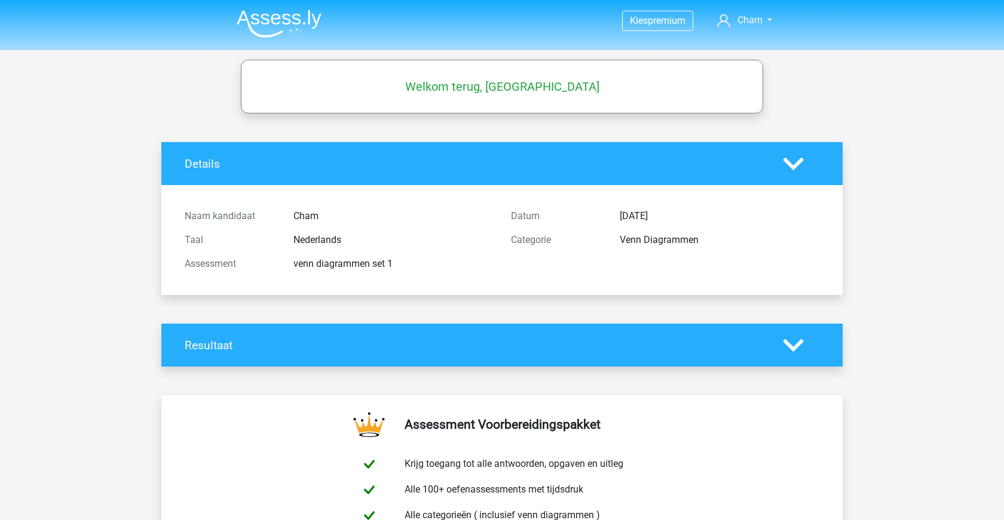
click at [308, 11] on img at bounding box center [279, 24] width 85 height 28
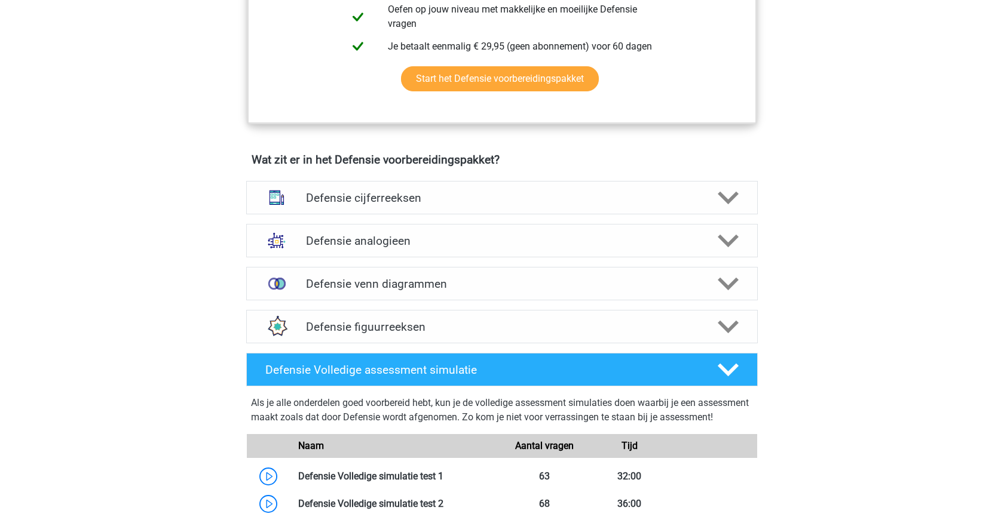
scroll to position [748, 0]
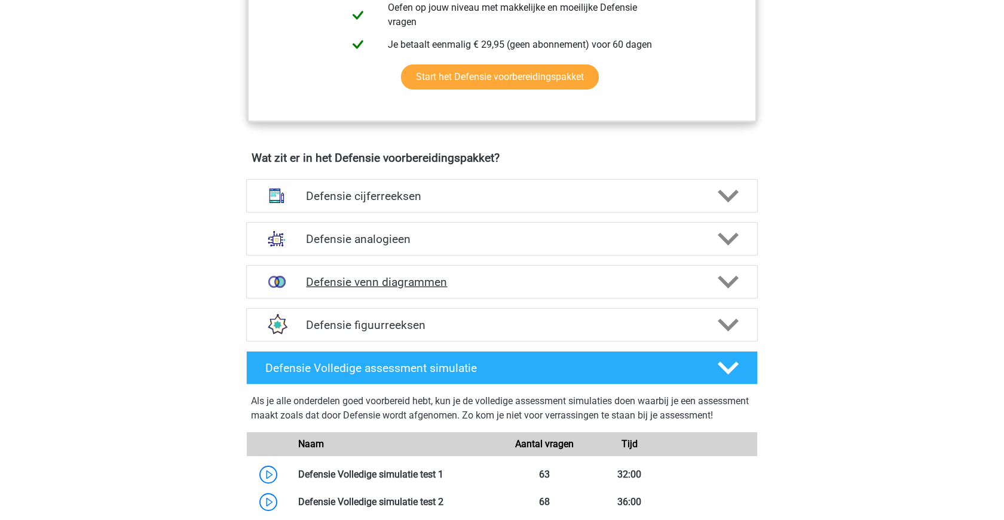
click at [551, 284] on h4 "Defensie venn diagrammen" at bounding box center [501, 282] width 391 height 14
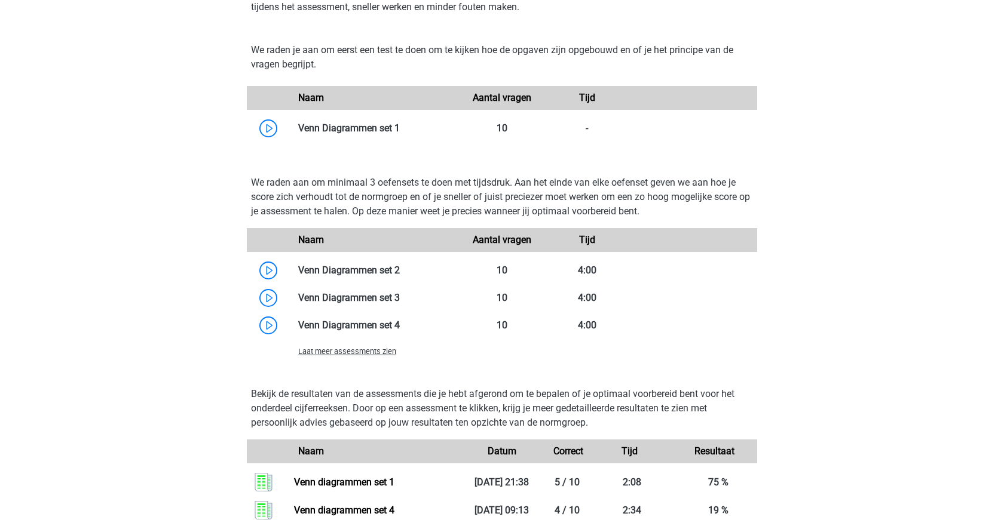
scroll to position [1088, 0]
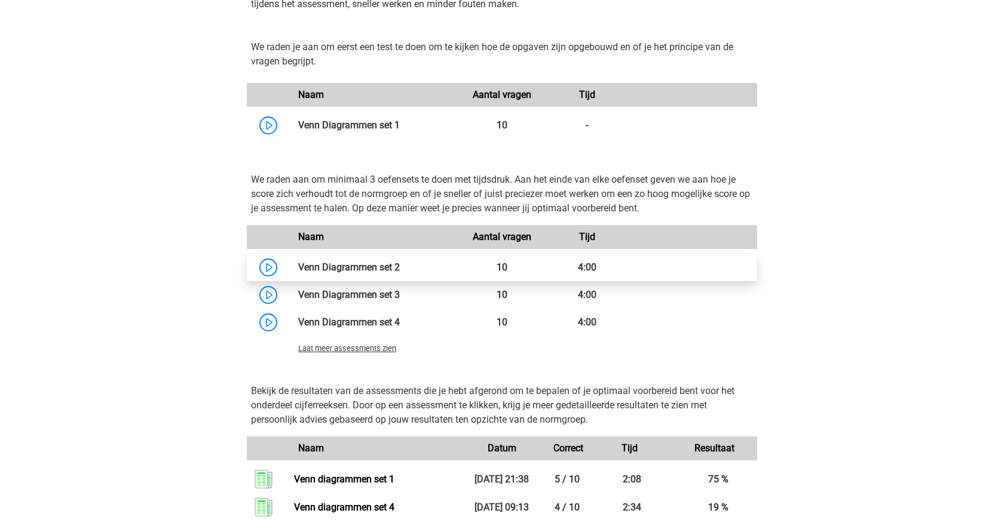
click at [400, 268] on link at bounding box center [400, 267] width 0 height 11
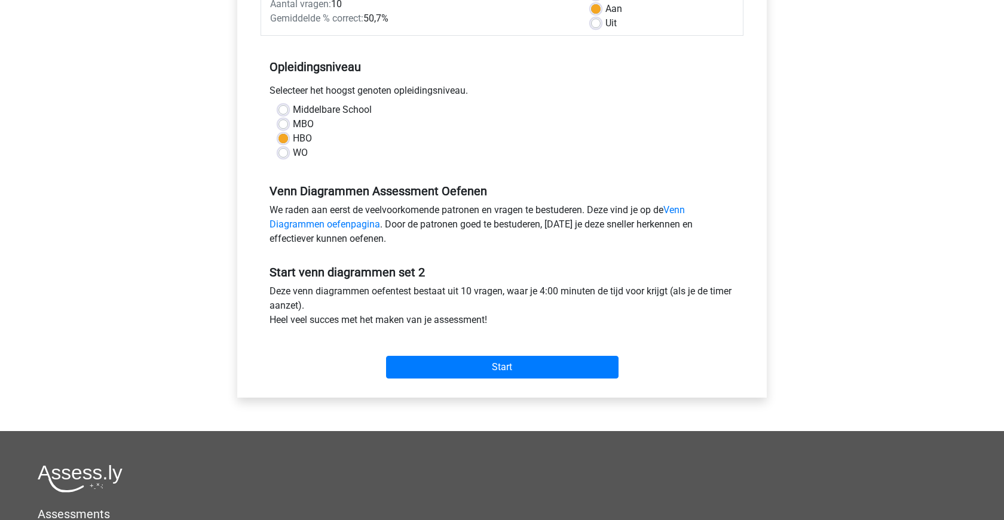
scroll to position [200, 0]
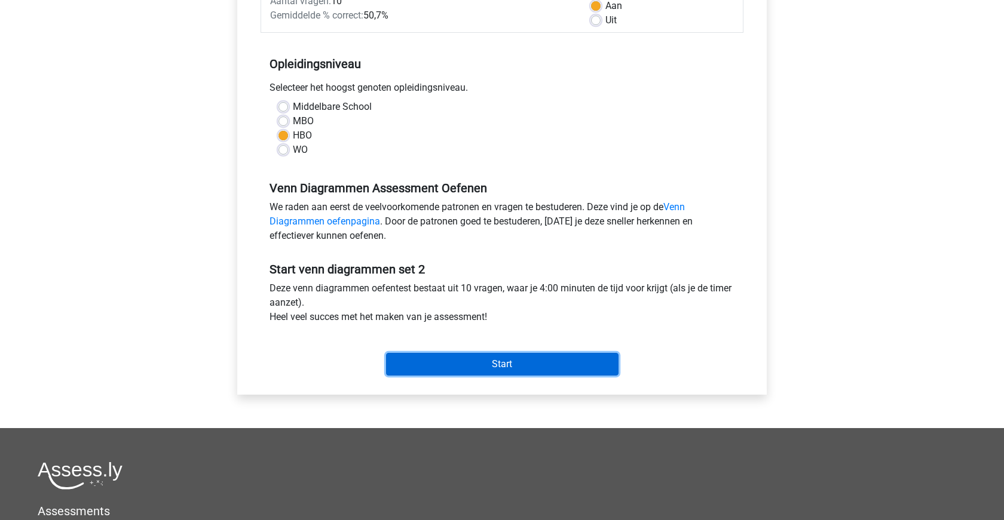
click at [458, 369] on input "Start" at bounding box center [502, 364] width 232 height 23
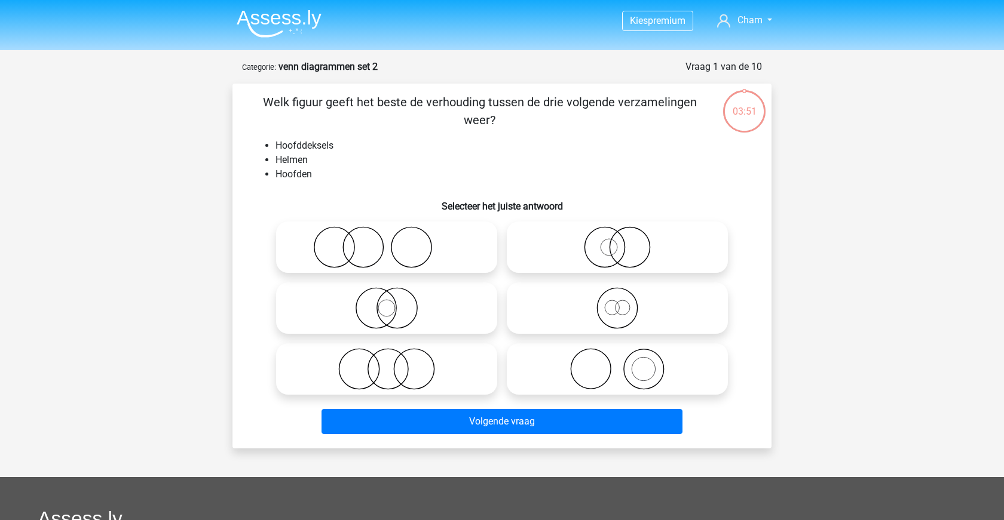
click at [635, 370] on icon at bounding box center [617, 369] width 212 height 42
click at [625, 363] on input "radio" at bounding box center [621, 360] width 8 height 8
radio input "true"
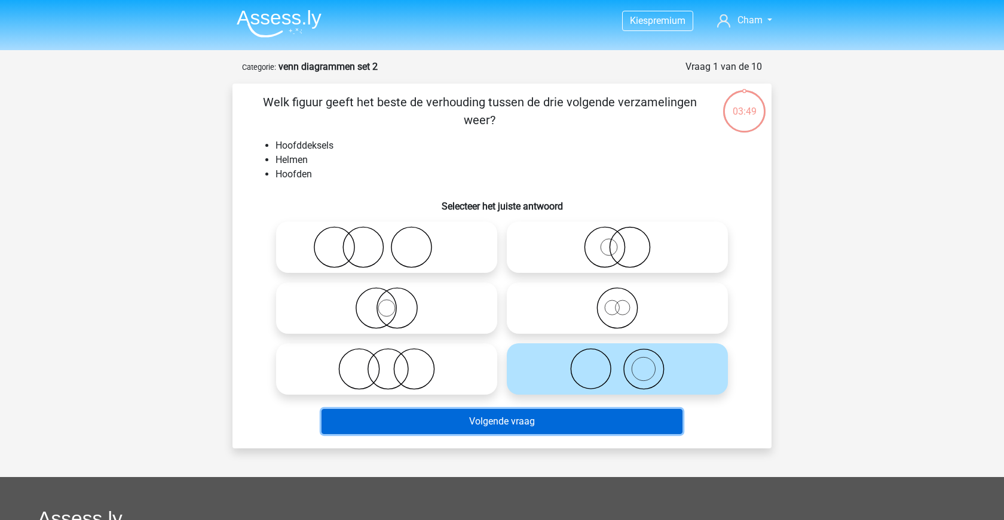
click at [604, 427] on button "Volgende vraag" at bounding box center [501, 421] width 361 height 25
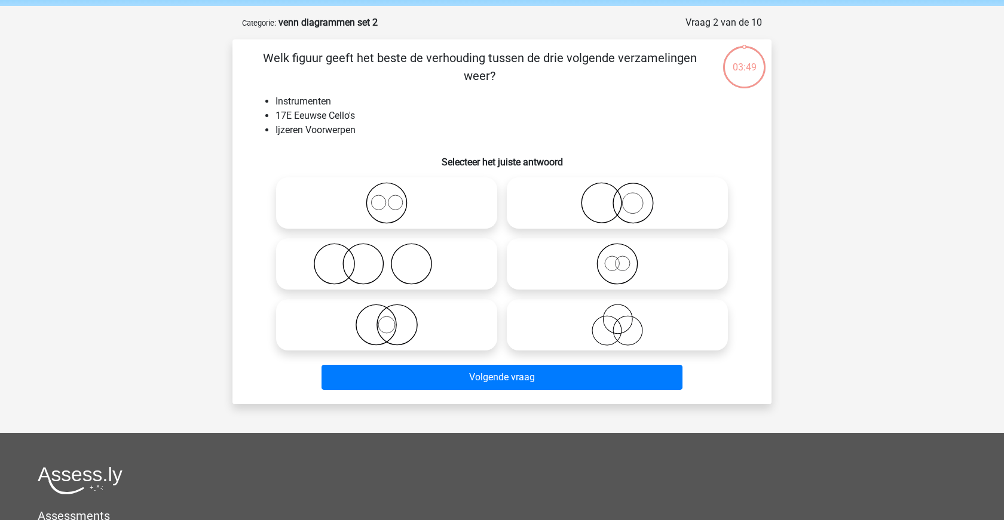
scroll to position [40, 0]
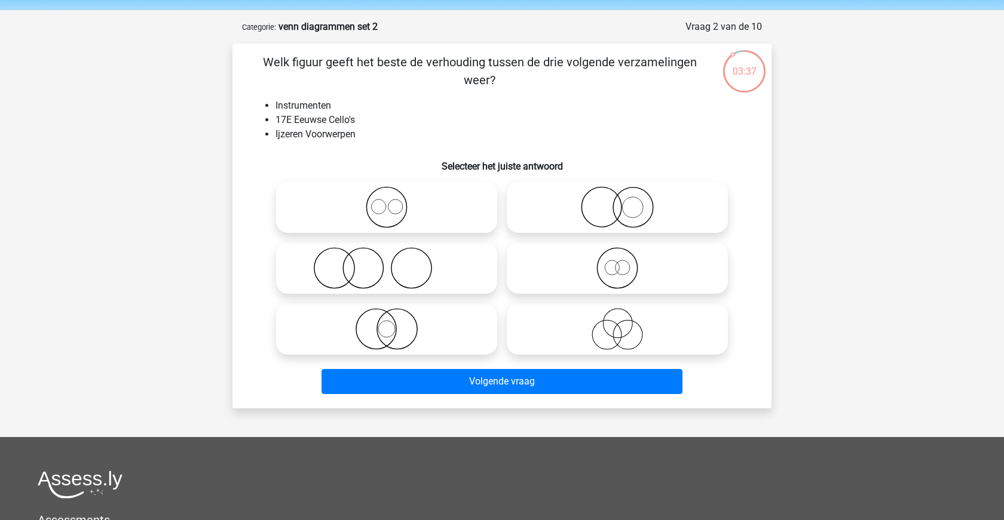
click at [425, 272] on icon at bounding box center [387, 268] width 212 height 42
click at [394, 262] on input "radio" at bounding box center [391, 259] width 8 height 8
radio input "true"
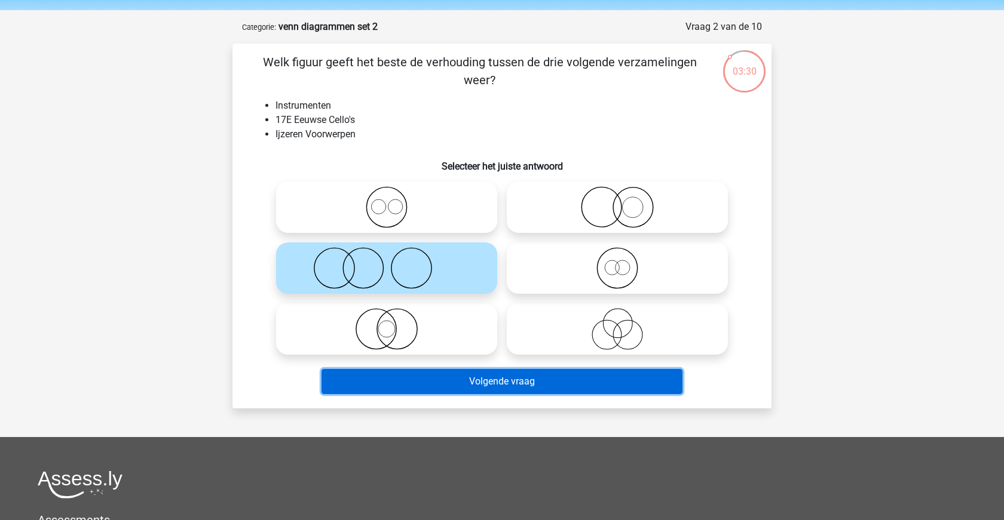
click at [497, 384] on button "Volgende vraag" at bounding box center [501, 381] width 361 height 25
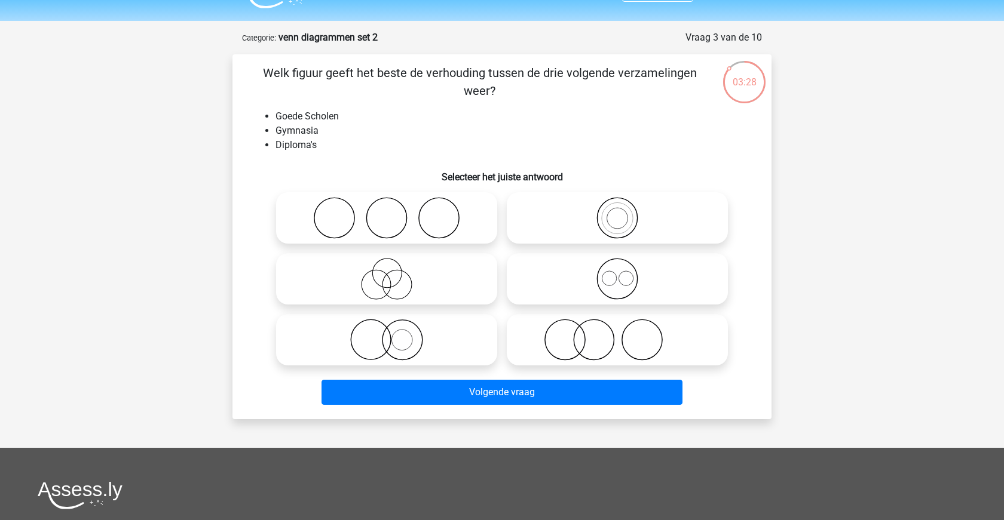
scroll to position [30, 0]
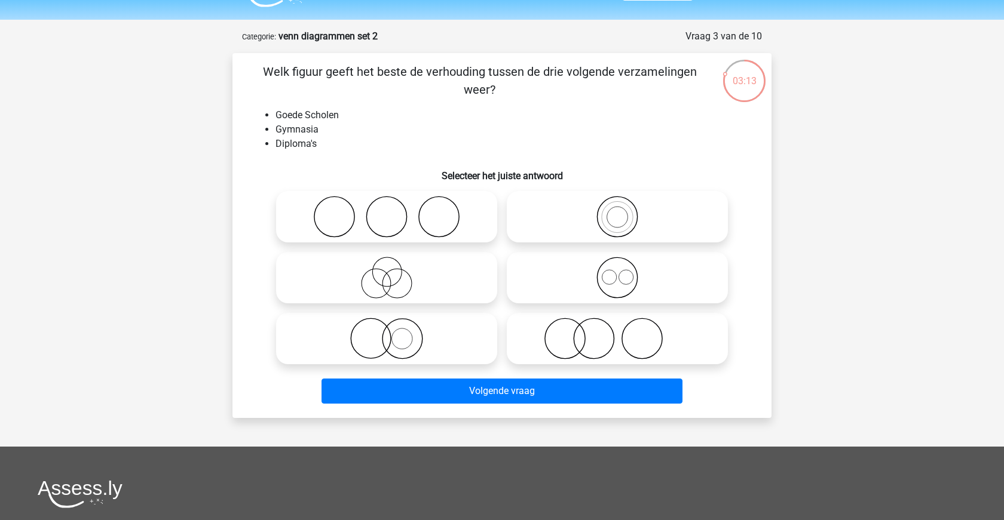
click at [592, 344] on icon at bounding box center [617, 339] width 212 height 42
click at [617, 333] on input "radio" at bounding box center [621, 329] width 8 height 8
radio input "true"
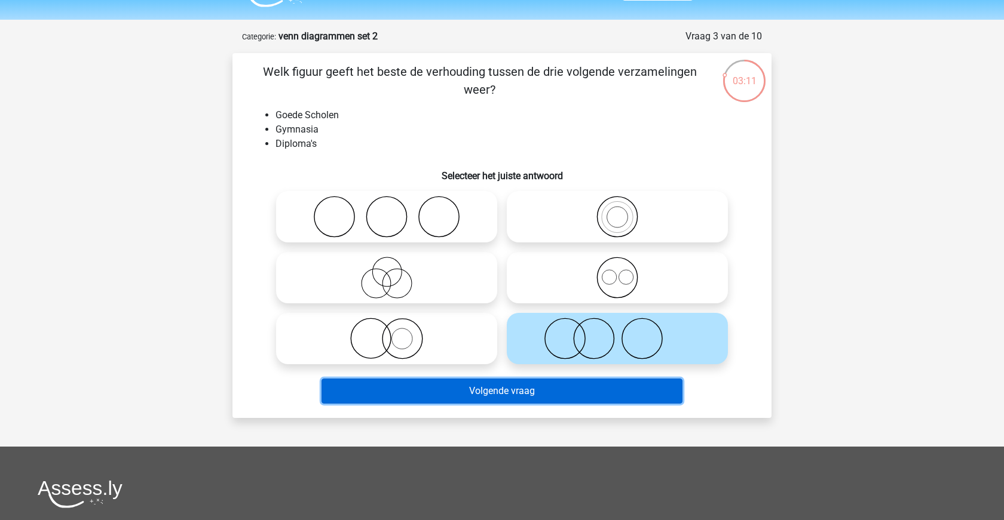
click at [550, 397] on button "Volgende vraag" at bounding box center [501, 391] width 361 height 25
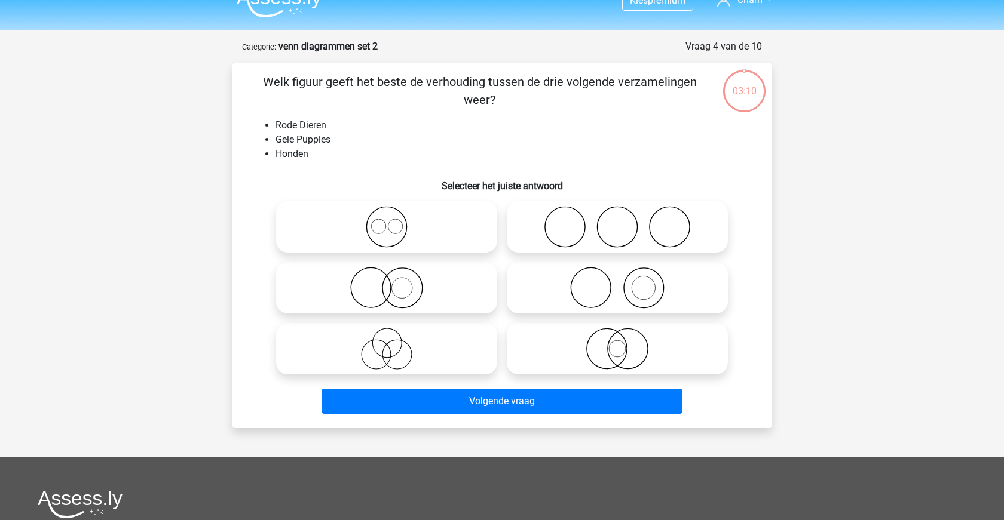
scroll to position [19, 0]
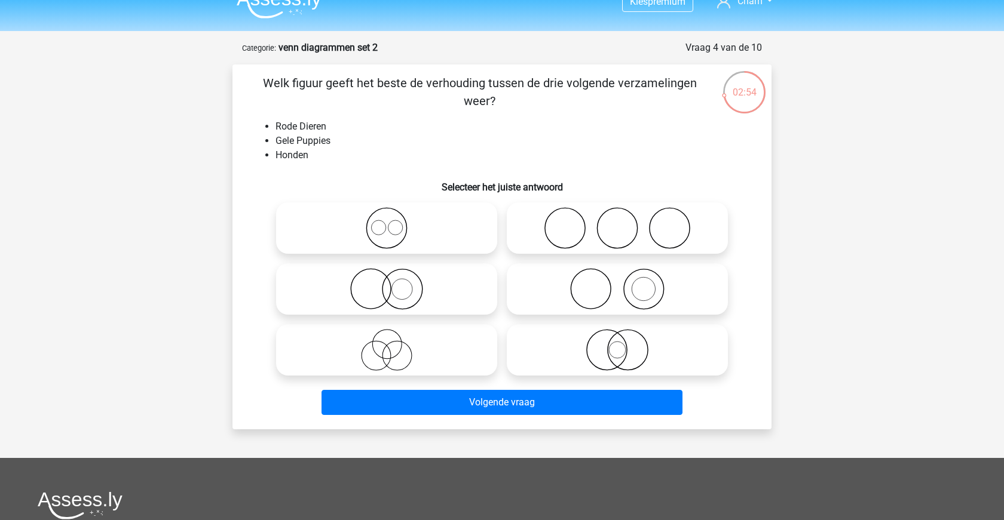
click at [638, 289] on icon at bounding box center [617, 289] width 212 height 42
click at [625, 283] on input "radio" at bounding box center [621, 279] width 8 height 8
radio input "true"
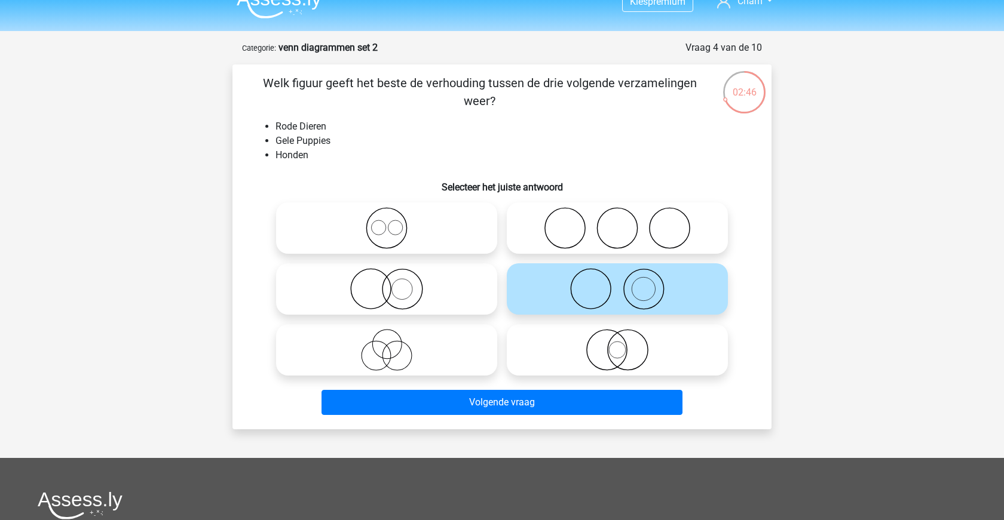
click at [451, 287] on icon at bounding box center [387, 289] width 212 height 42
click at [394, 283] on input "radio" at bounding box center [391, 279] width 8 height 8
radio input "true"
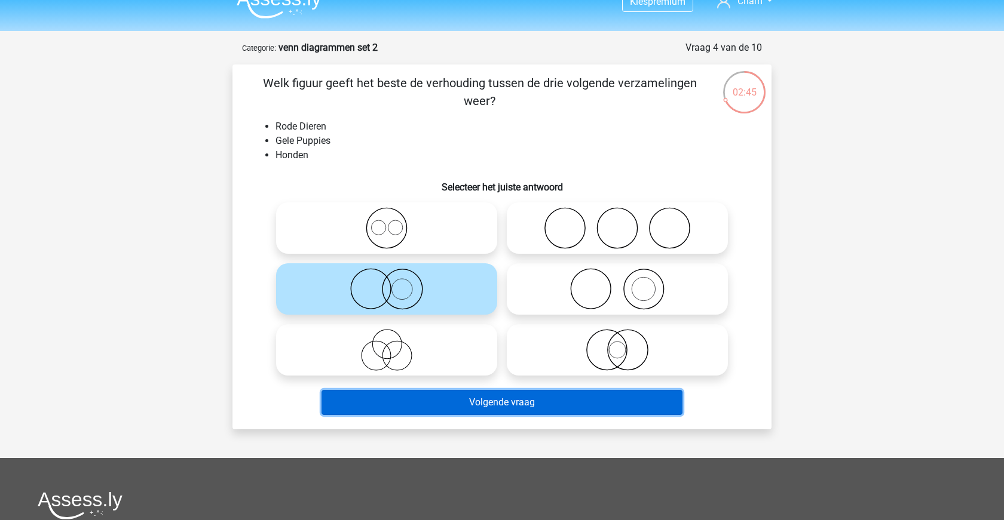
click at [498, 412] on button "Volgende vraag" at bounding box center [501, 402] width 361 height 25
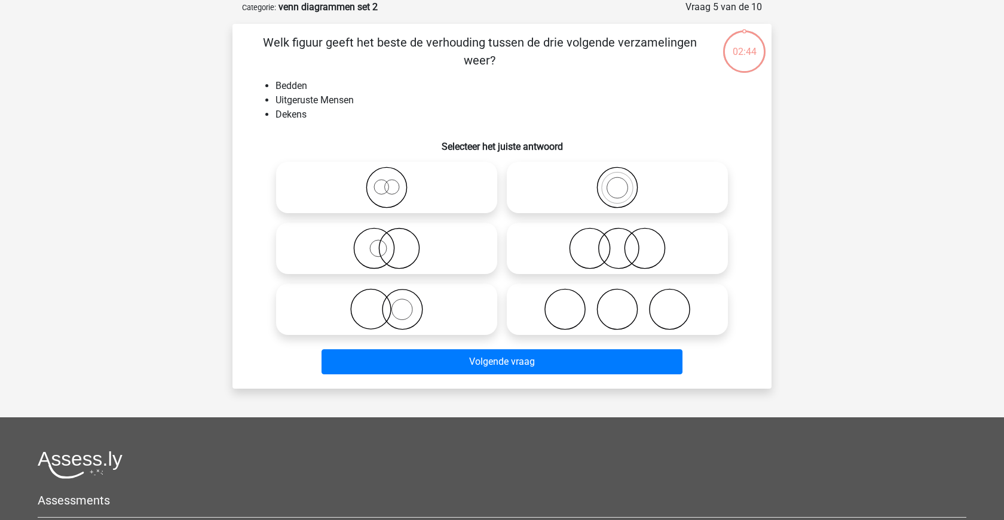
scroll to position [0, 0]
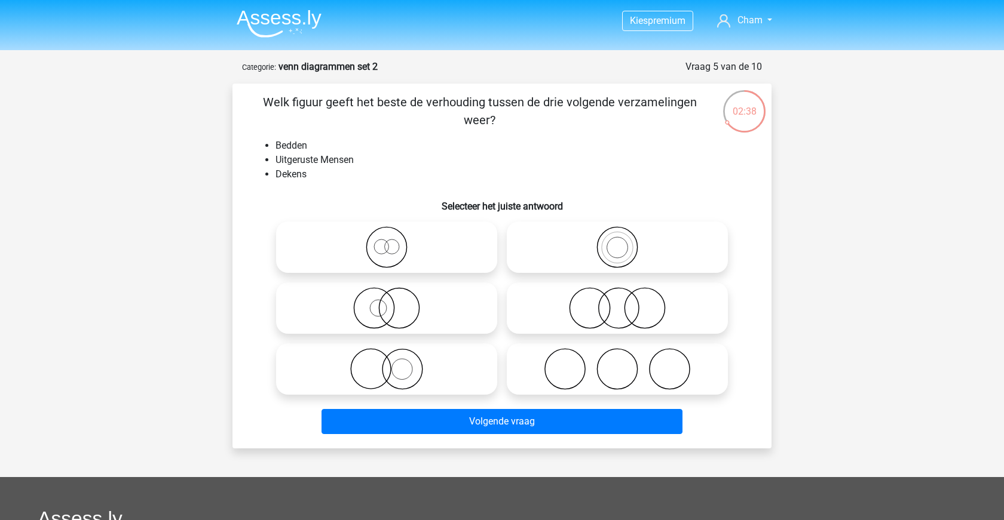
click at [622, 372] on icon at bounding box center [617, 369] width 212 height 42
click at [622, 363] on input "radio" at bounding box center [621, 360] width 8 height 8
radio input "true"
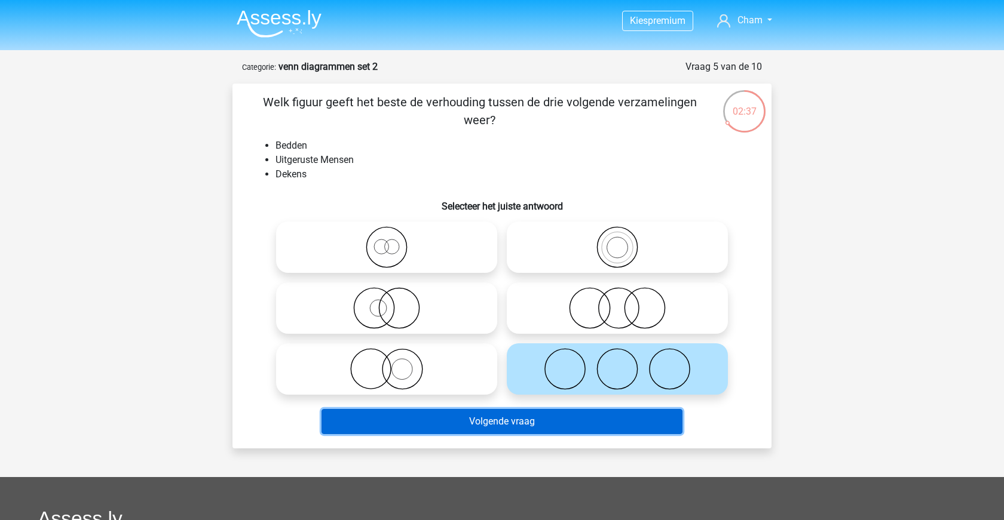
click at [595, 425] on button "Volgende vraag" at bounding box center [501, 421] width 361 height 25
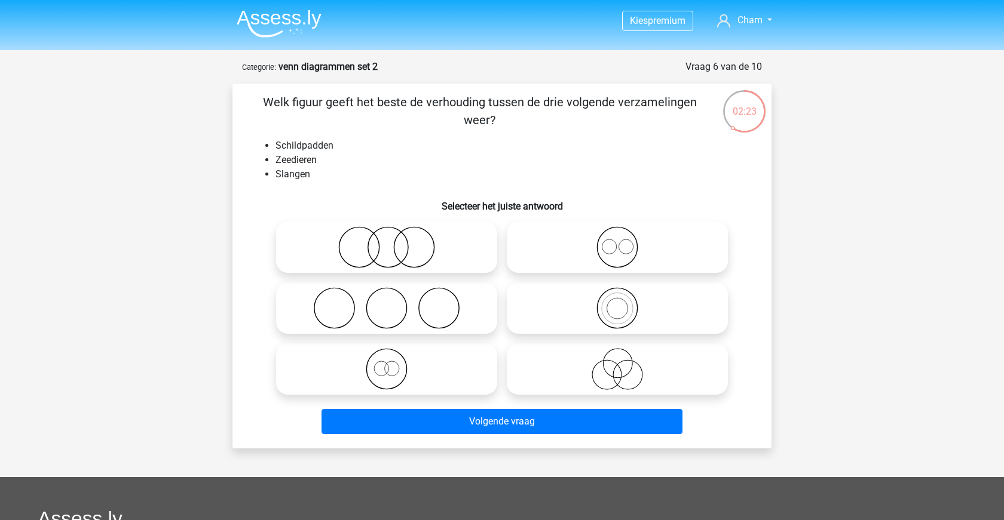
click at [377, 234] on icon at bounding box center [387, 247] width 212 height 42
click at [387, 234] on input "radio" at bounding box center [391, 238] width 8 height 8
radio input "true"
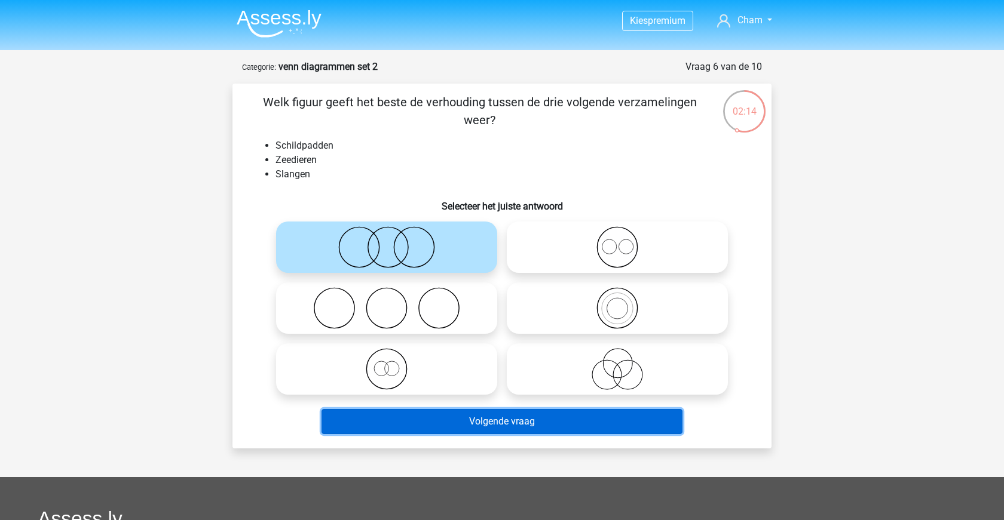
click at [473, 425] on button "Volgende vraag" at bounding box center [501, 421] width 361 height 25
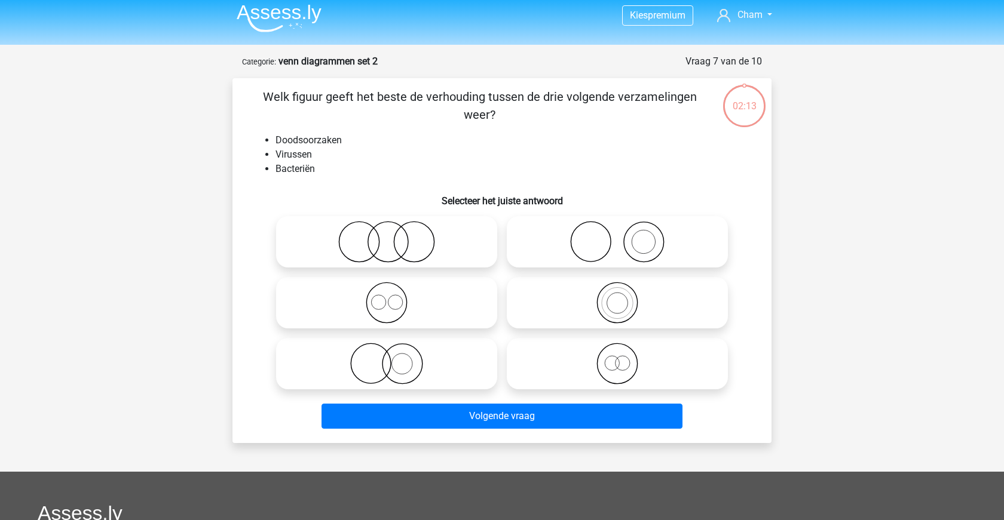
scroll to position [2, 0]
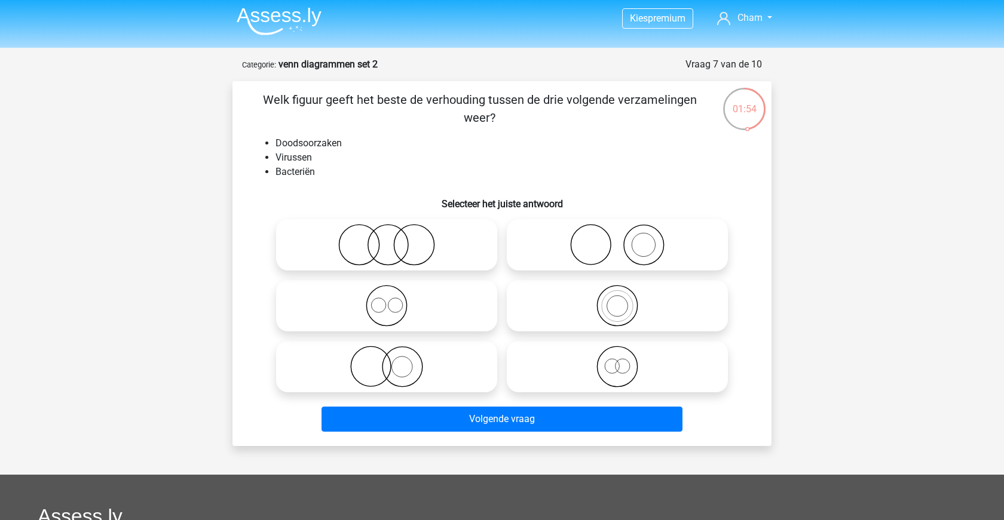
click at [559, 239] on icon at bounding box center [617, 245] width 212 height 42
click at [617, 239] on input "radio" at bounding box center [621, 235] width 8 height 8
radio input "true"
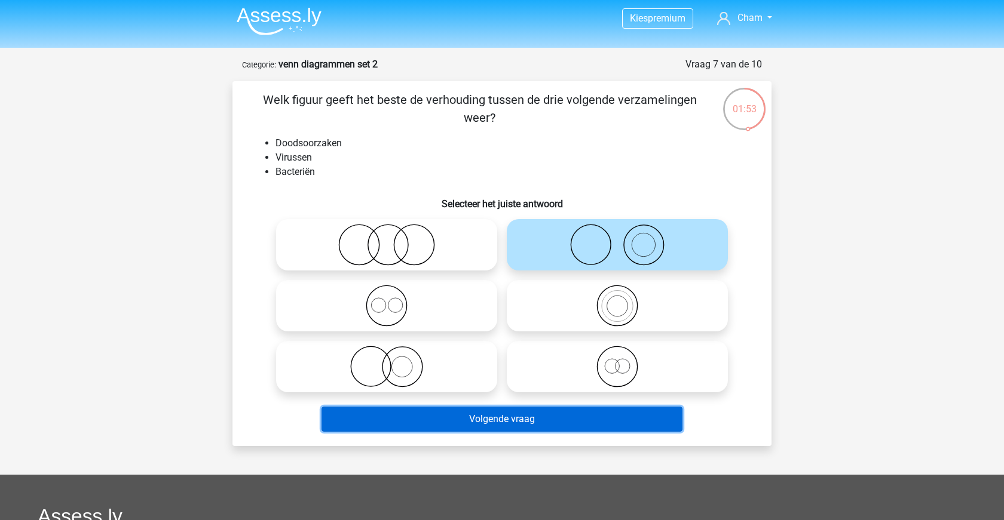
click at [536, 427] on button "Volgende vraag" at bounding box center [501, 419] width 361 height 25
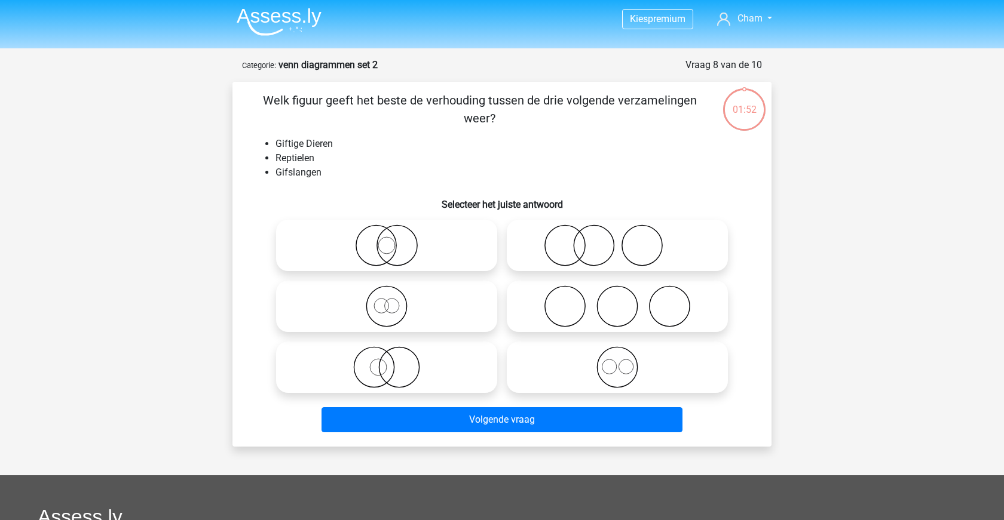
scroll to position [0, 0]
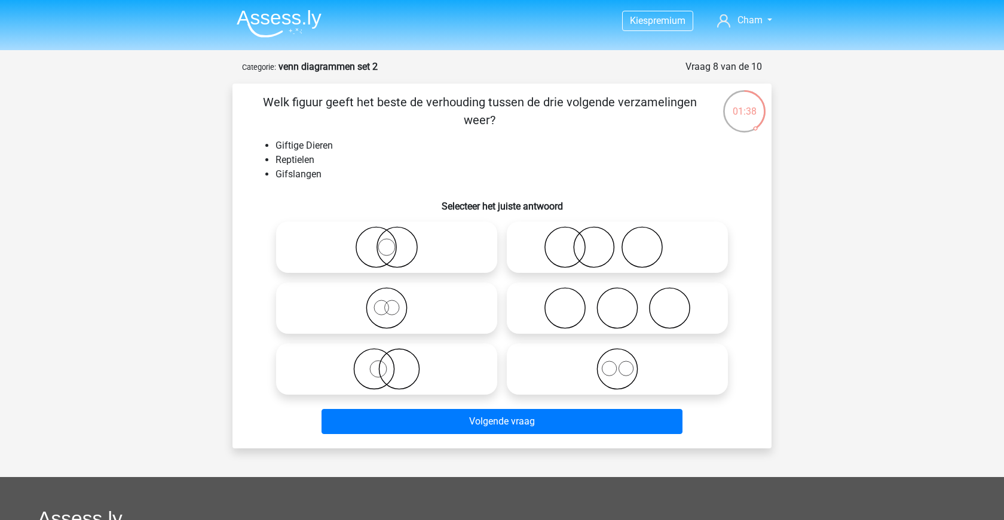
click at [436, 370] on icon at bounding box center [387, 369] width 212 height 42
click at [394, 363] on input "radio" at bounding box center [391, 360] width 8 height 8
radio input "true"
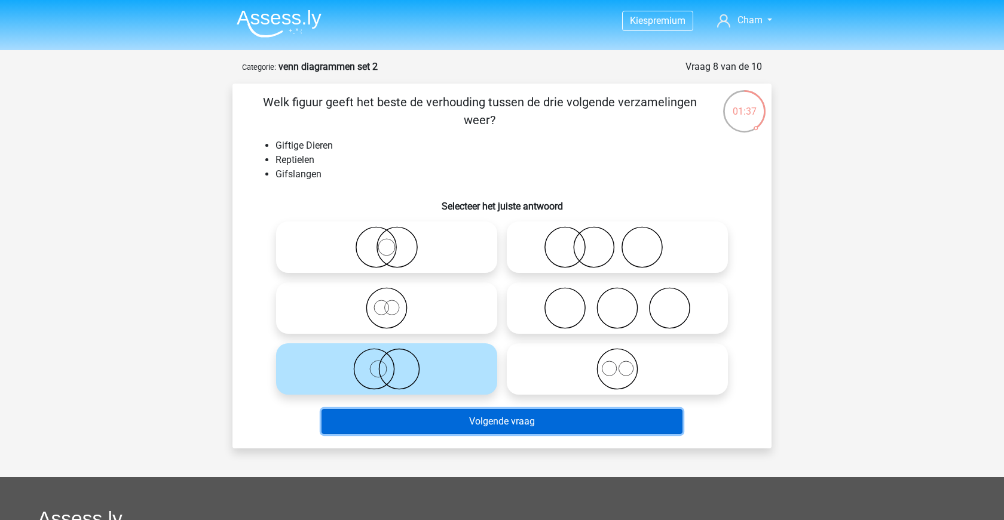
click at [474, 427] on button "Volgende vraag" at bounding box center [501, 421] width 361 height 25
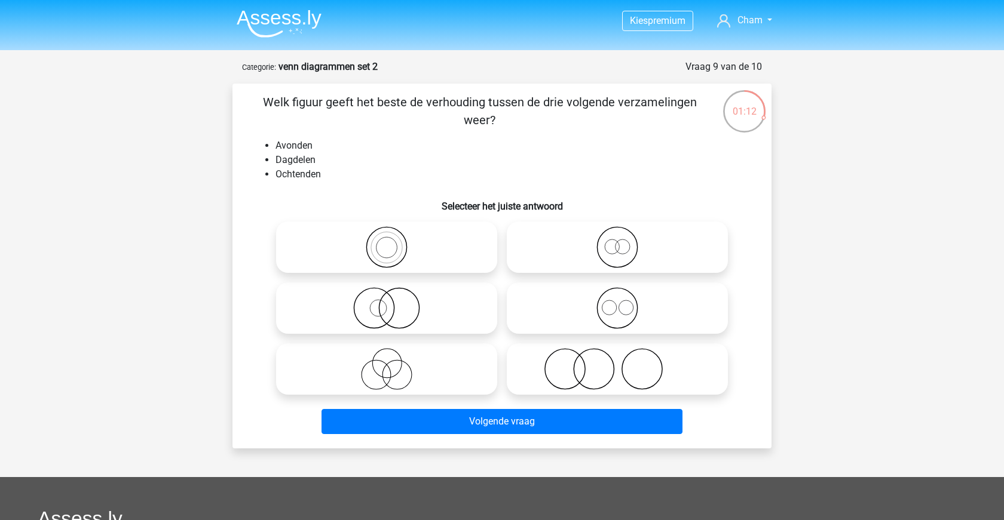
click at [584, 296] on icon at bounding box center [617, 308] width 212 height 42
click at [617, 296] on input "radio" at bounding box center [621, 299] width 8 height 8
radio input "true"
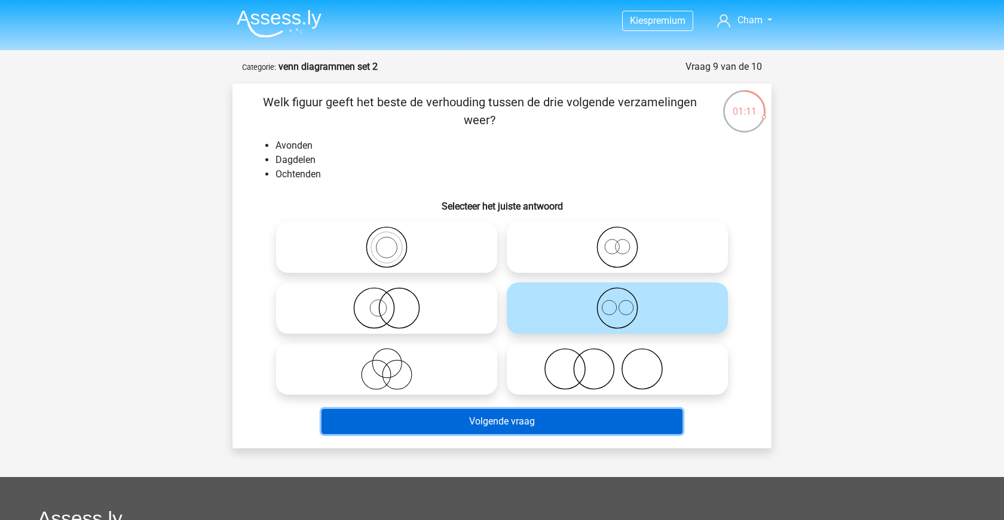
click at [540, 425] on button "Volgende vraag" at bounding box center [501, 421] width 361 height 25
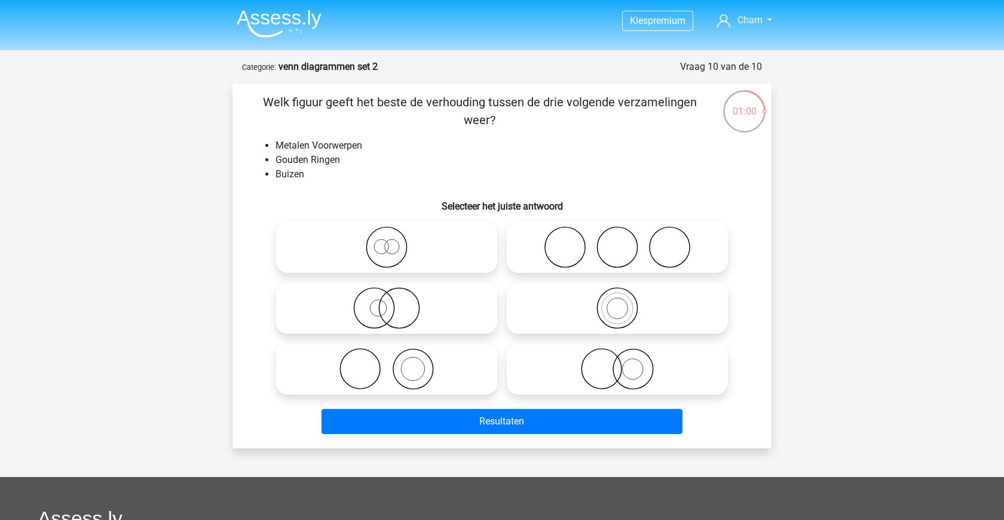
click at [597, 248] on circle at bounding box center [617, 248] width 40 height 40
click at [617, 241] on input "radio" at bounding box center [621, 238] width 8 height 8
radio input "true"
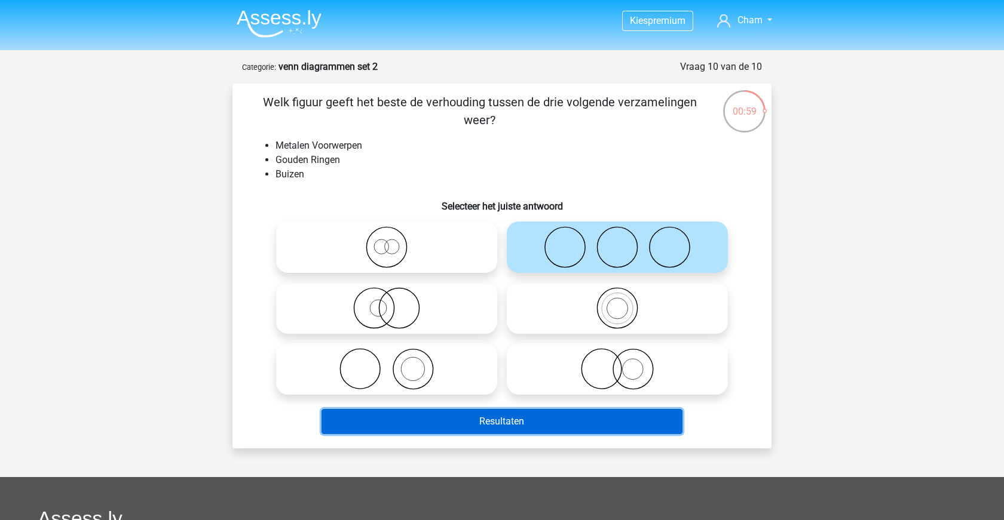
click at [517, 426] on button "Resultaten" at bounding box center [501, 421] width 361 height 25
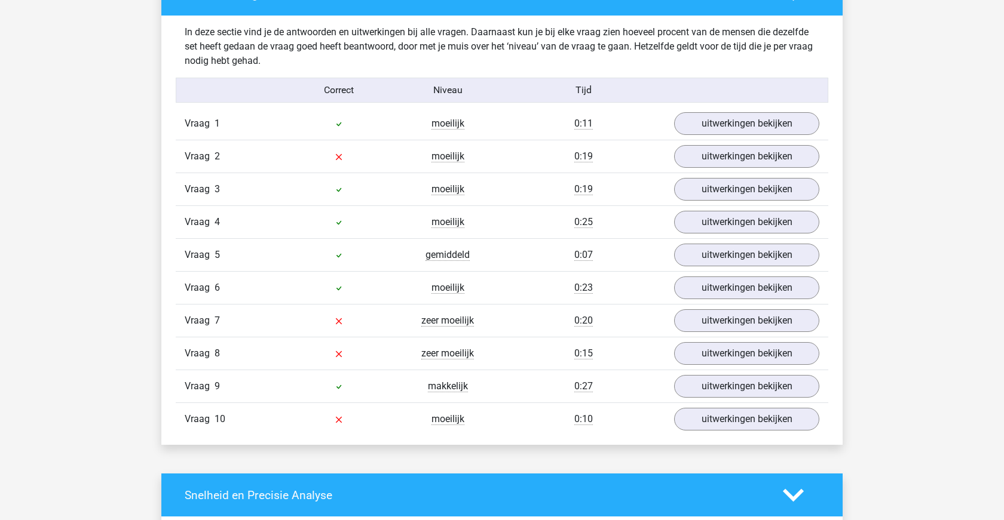
scroll to position [925, 0]
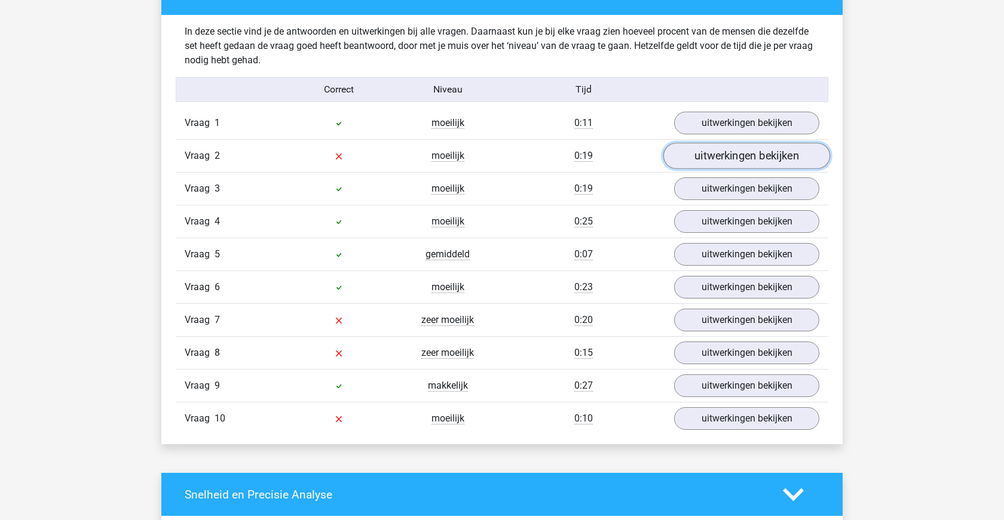
click at [755, 152] on link "uitwerkingen bekijken" at bounding box center [746, 156] width 167 height 26
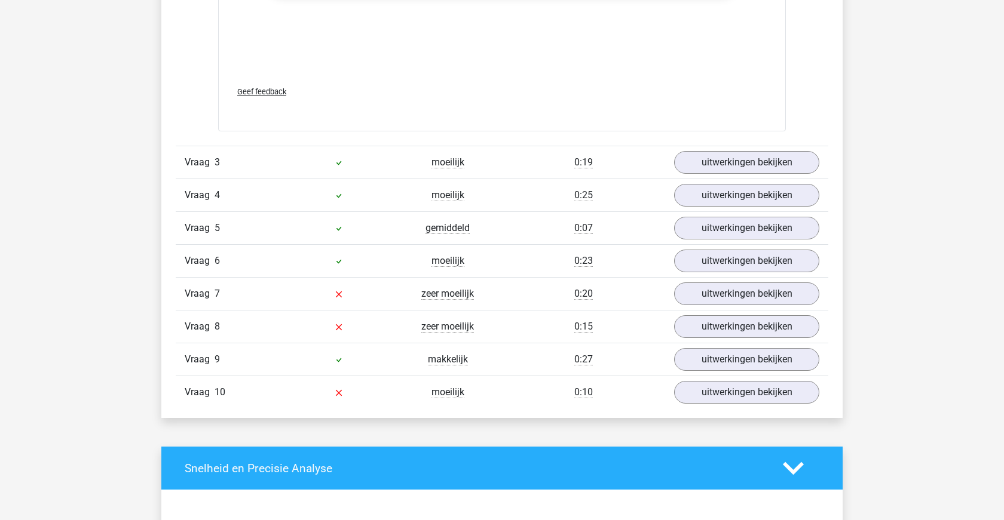
scroll to position [1729, 0]
click at [693, 292] on link "uitwerkingen bekijken" at bounding box center [746, 293] width 167 height 26
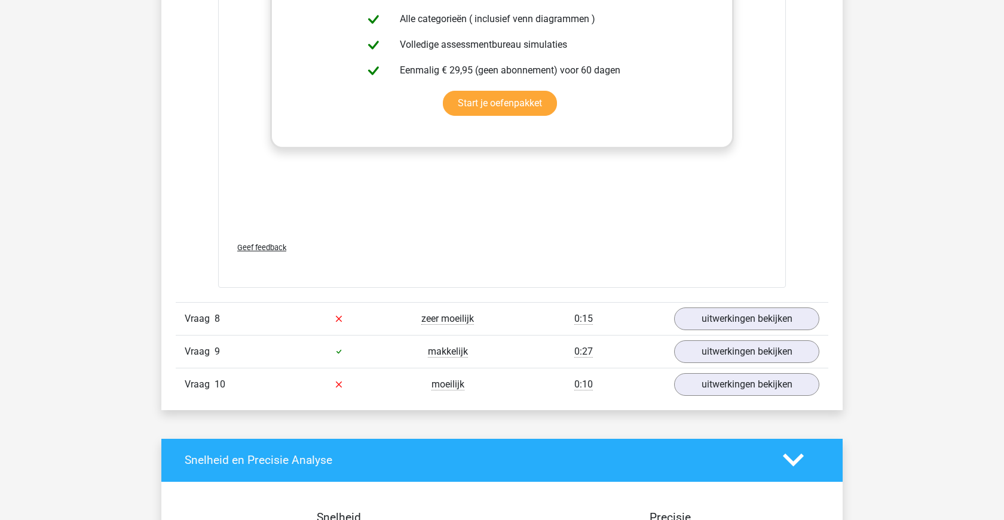
scroll to position [2527, 0]
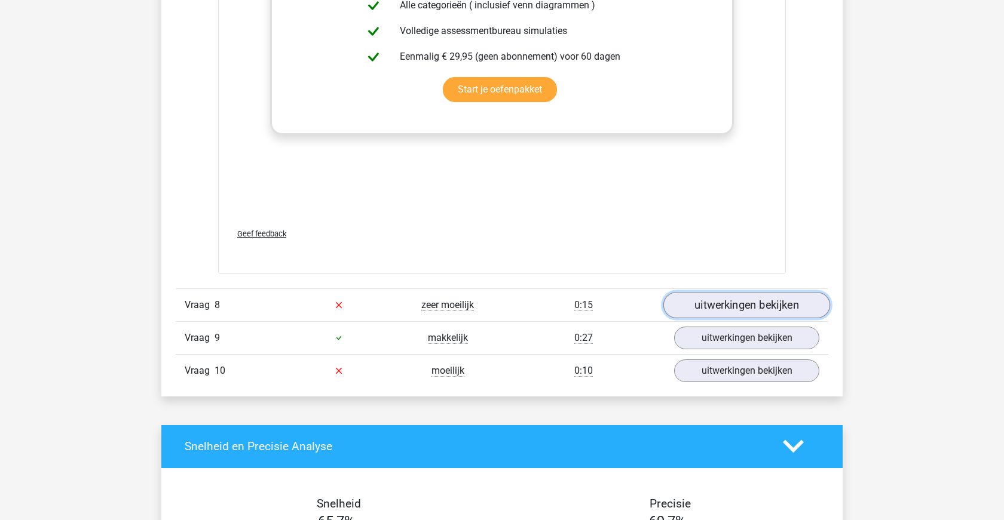
click at [722, 302] on link "uitwerkingen bekijken" at bounding box center [746, 305] width 167 height 26
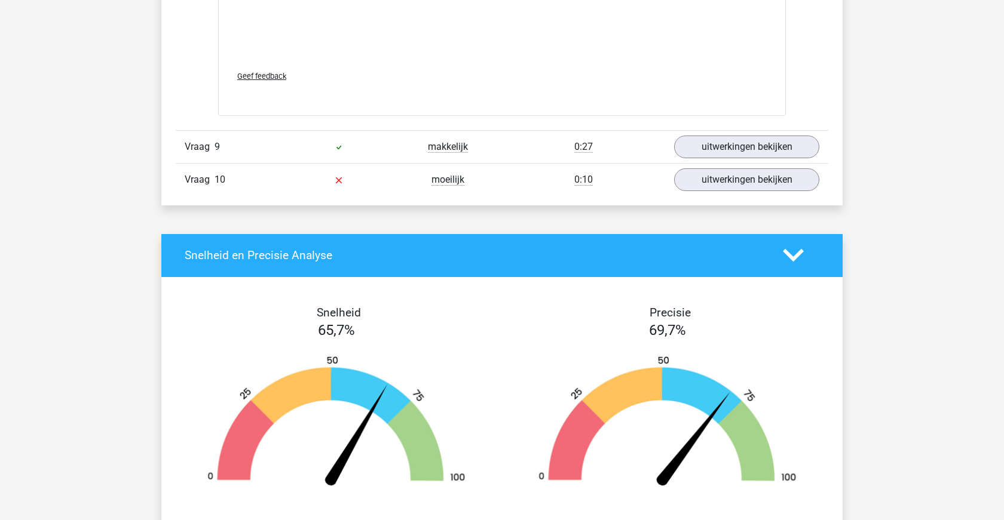
scroll to position [3498, 0]
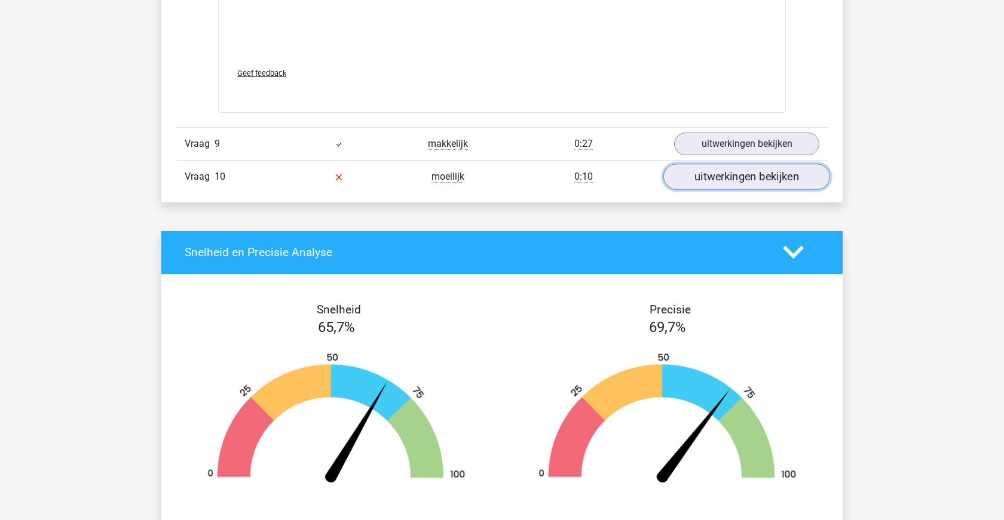
click at [736, 183] on link "uitwerkingen bekijken" at bounding box center [746, 177] width 167 height 26
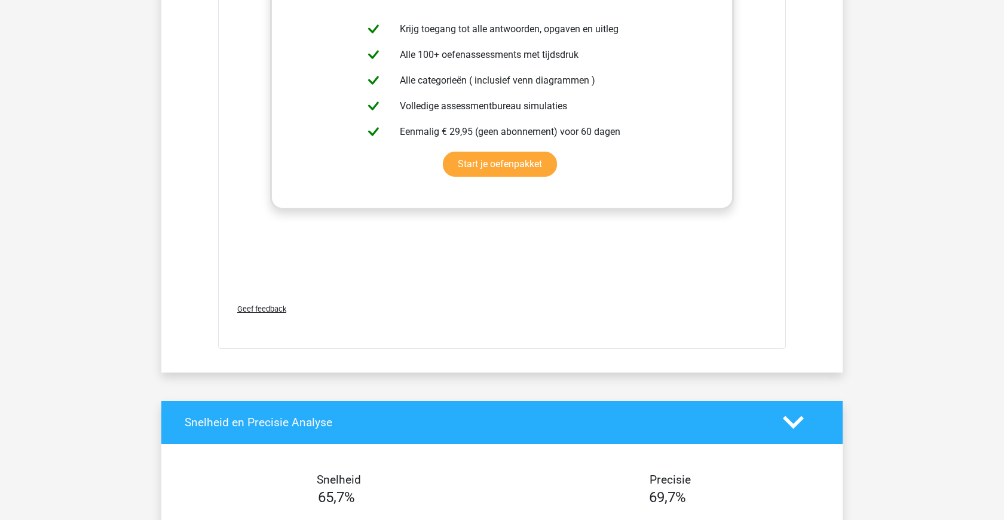
scroll to position [4144, 0]
